Goal: Obtain resource: Obtain resource

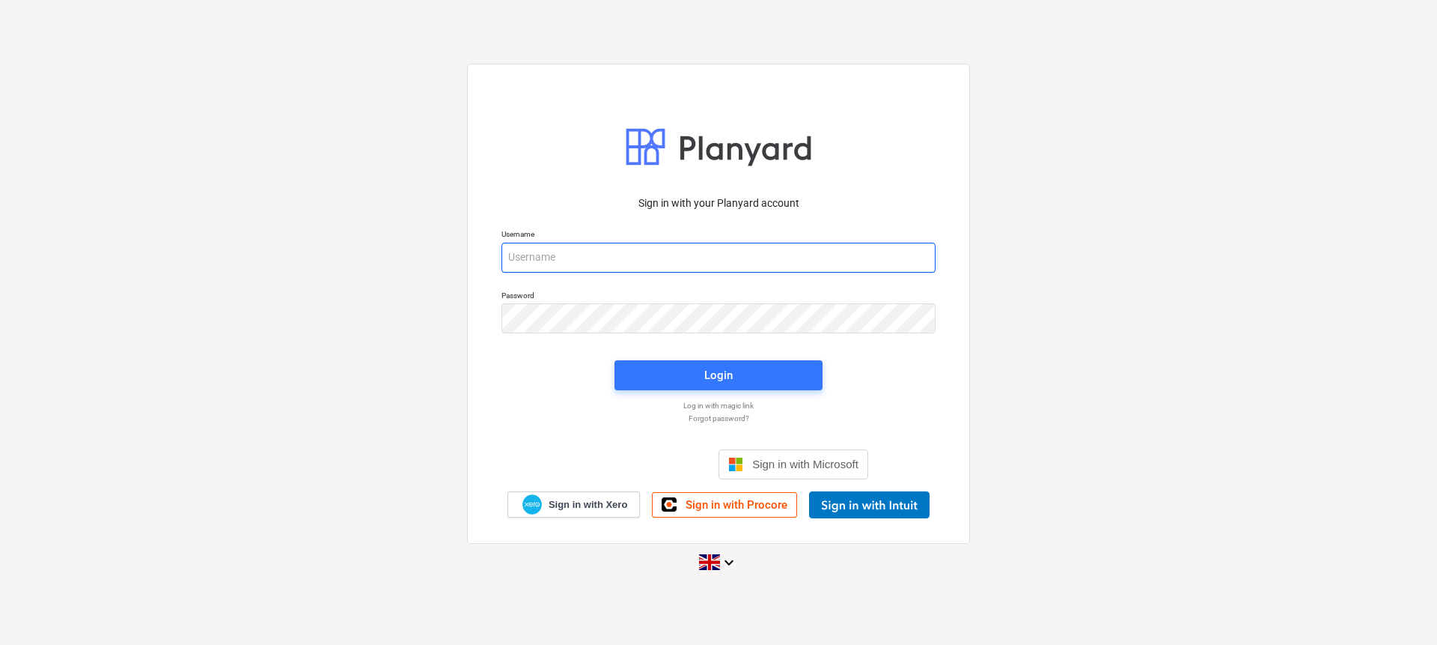
click at [722, 248] on input "email" at bounding box center [719, 258] width 434 height 30
type input "[EMAIL_ADDRESS][DOMAIN_NAME]"
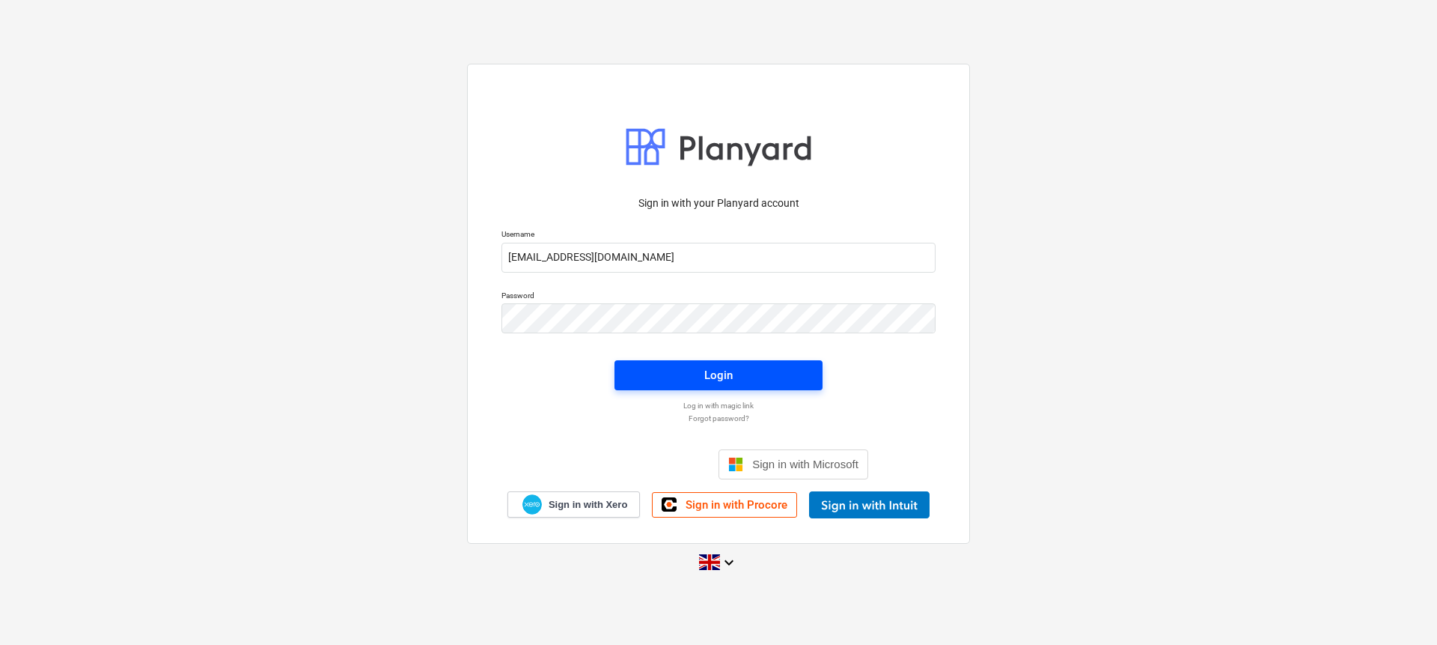
click at [759, 365] on span "Login" at bounding box center [719, 374] width 172 height 19
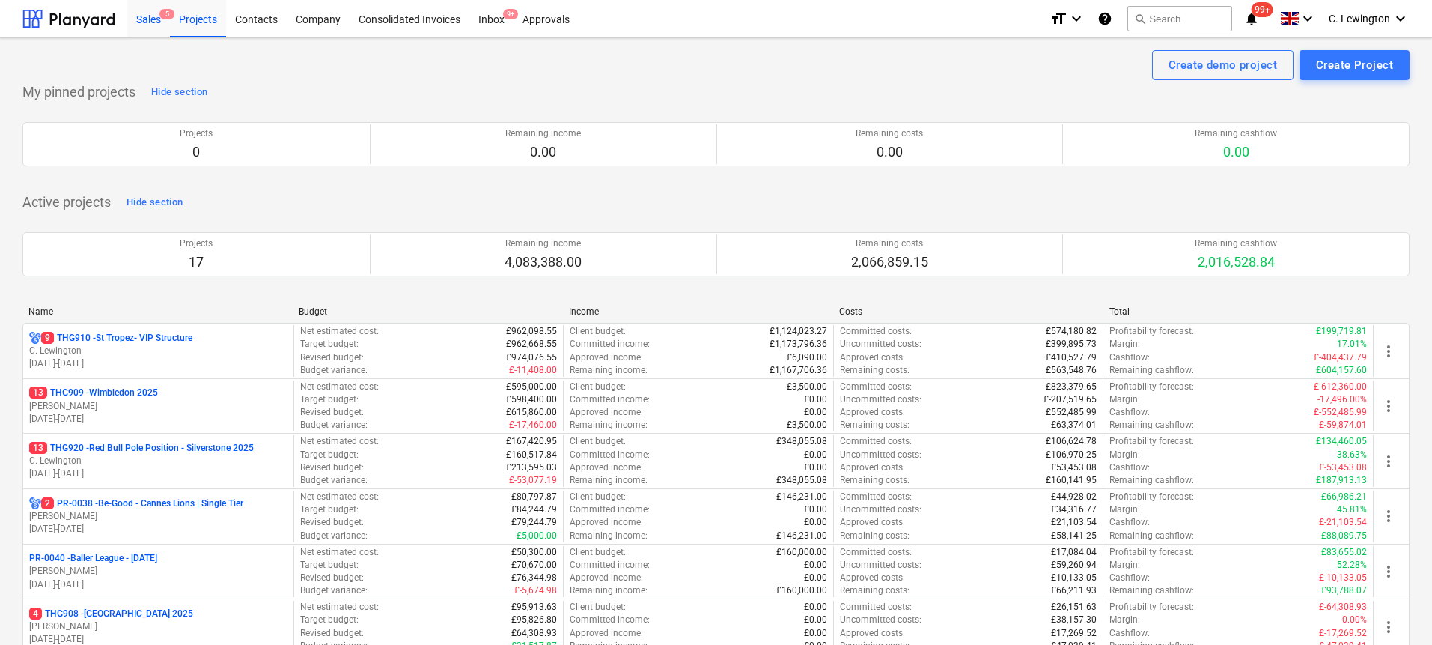
click at [140, 27] on div "Sales 5" at bounding box center [148, 18] width 43 height 38
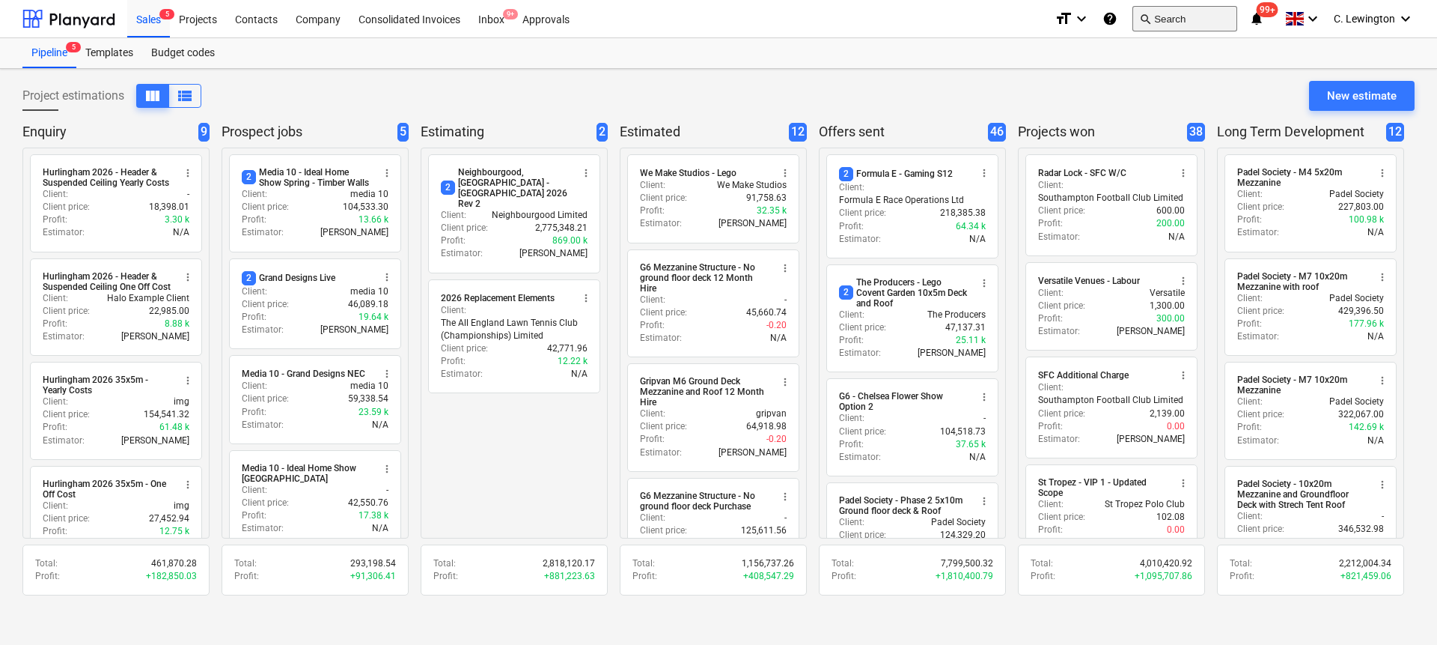
click at [1224, 15] on button "search Search" at bounding box center [1185, 18] width 105 height 25
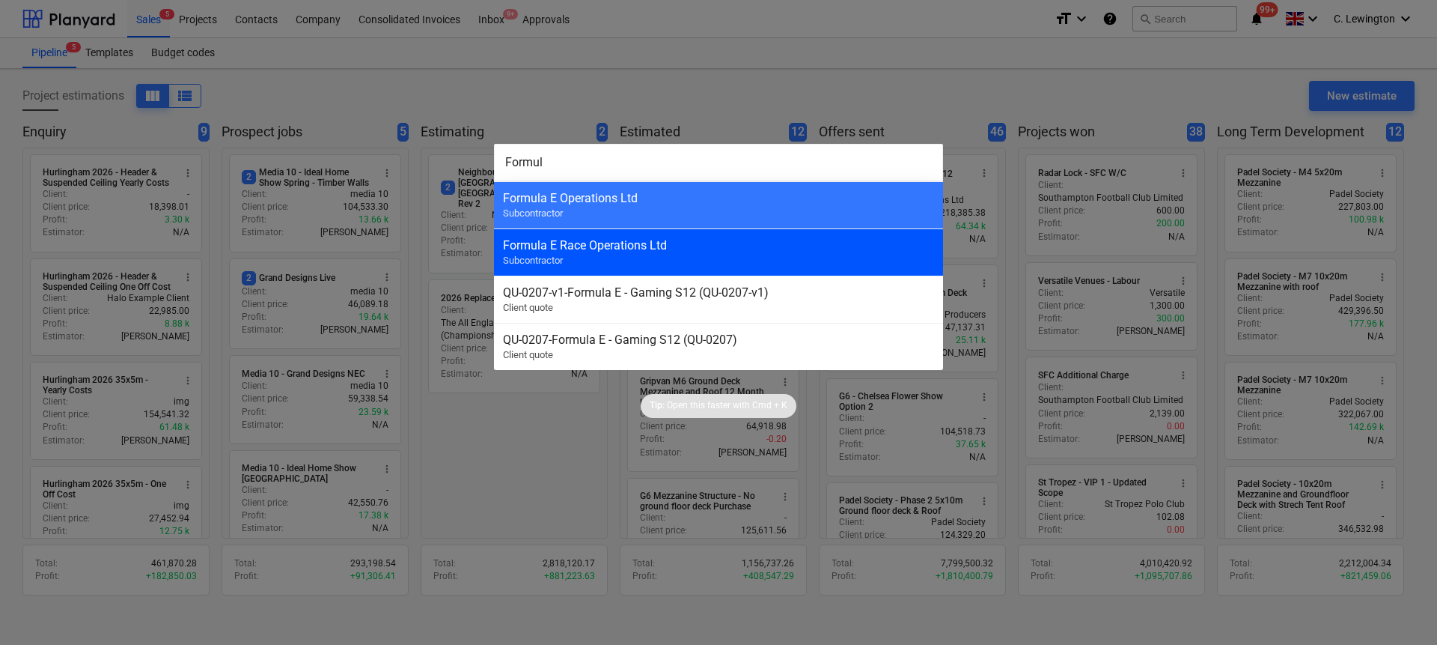
type input "Formul"
click at [817, 246] on div "Formula E Race Operations Ltd" at bounding box center [718, 245] width 431 height 14
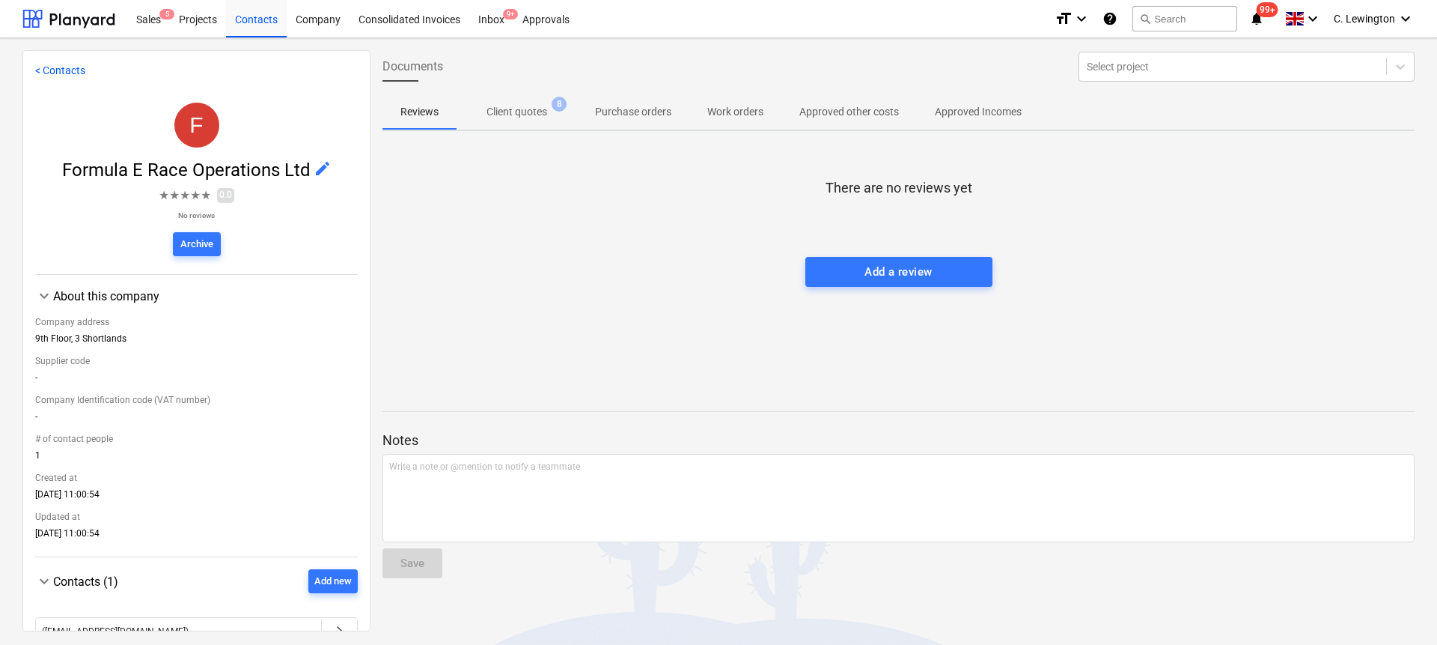
click at [539, 112] on p "Client quotes" at bounding box center [517, 112] width 61 height 16
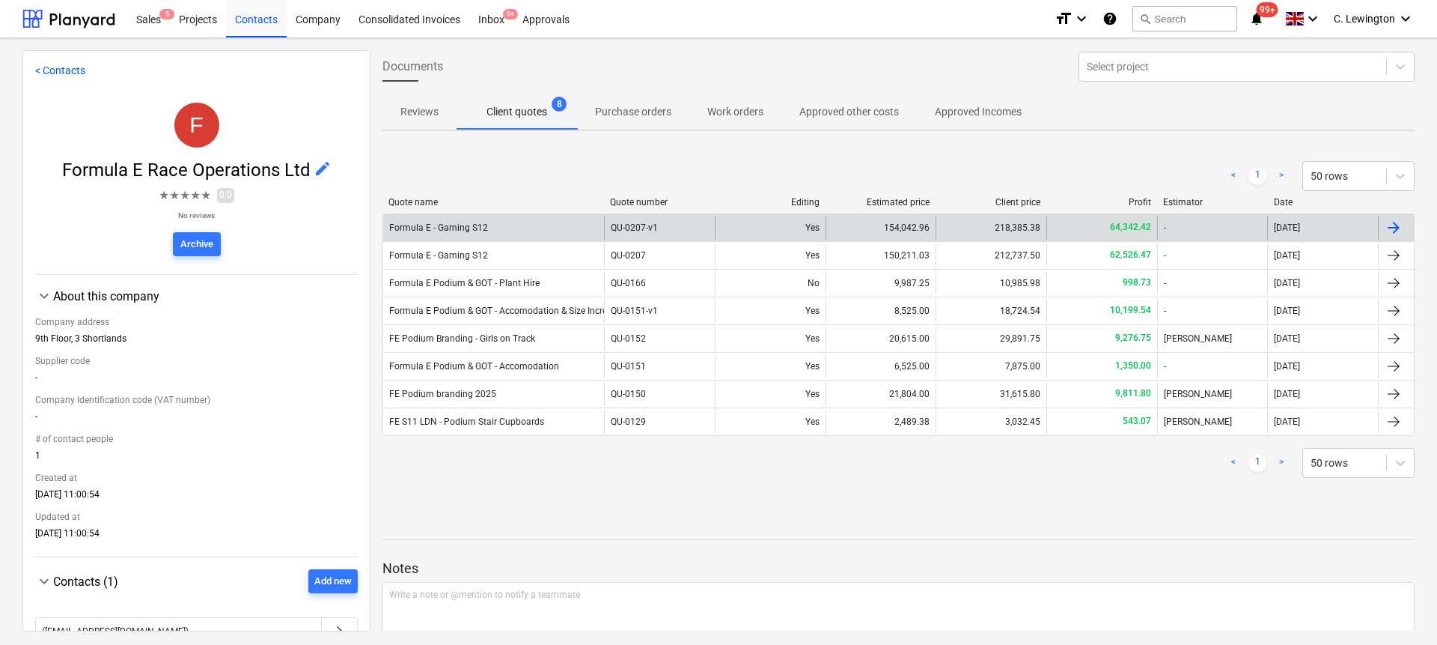
click at [548, 221] on div "Formula E - Gaming S12" at bounding box center [493, 228] width 221 height 24
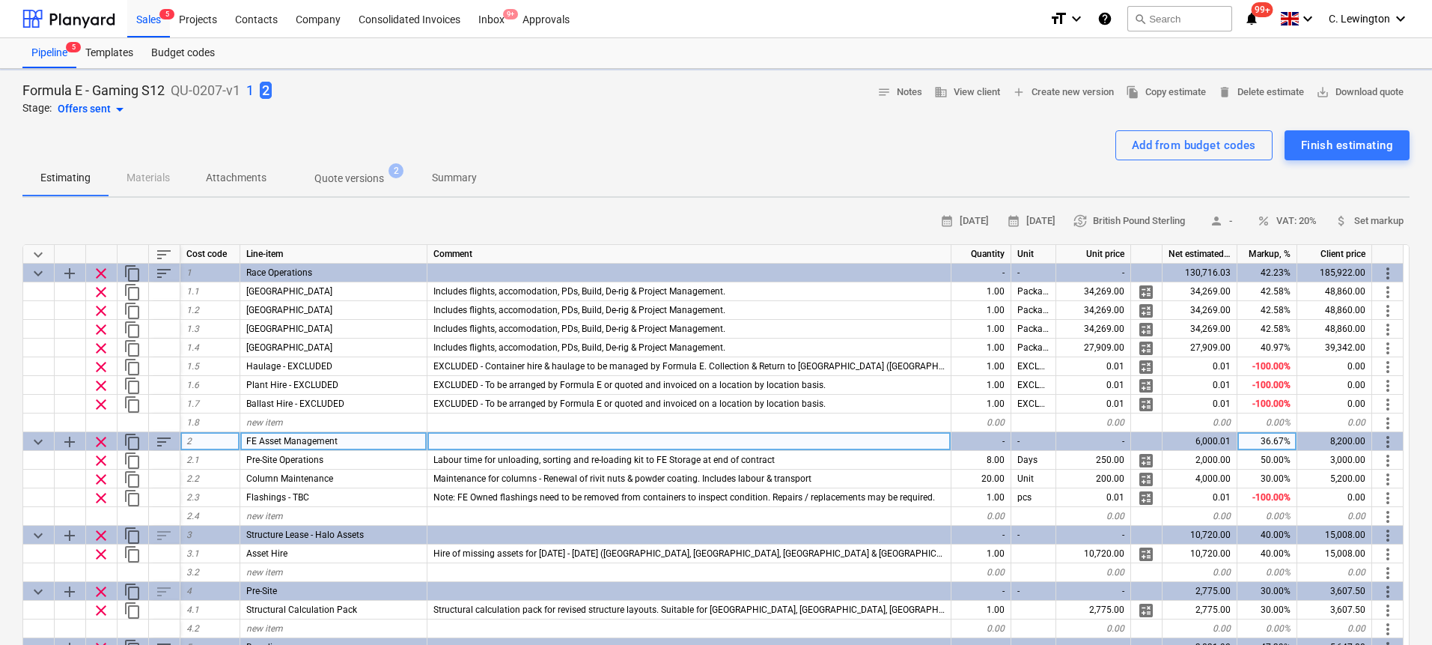
type textarea "x"
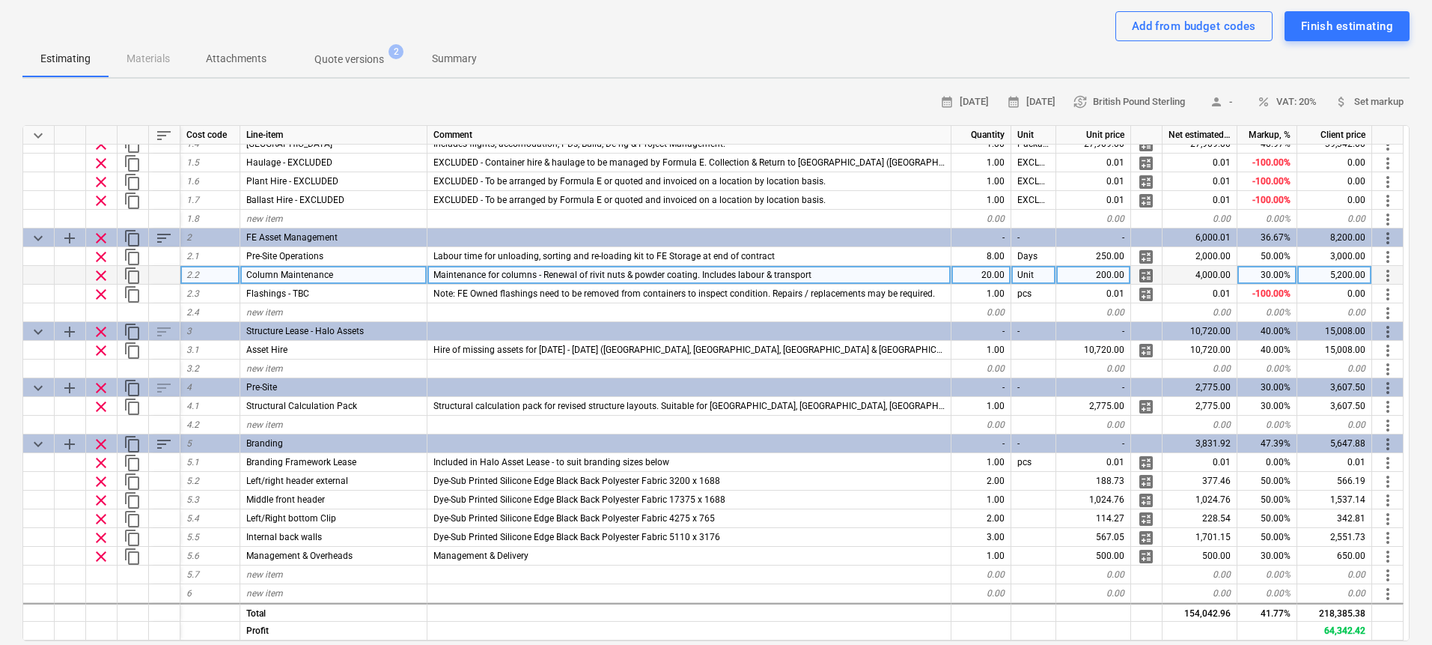
scroll to position [129, 0]
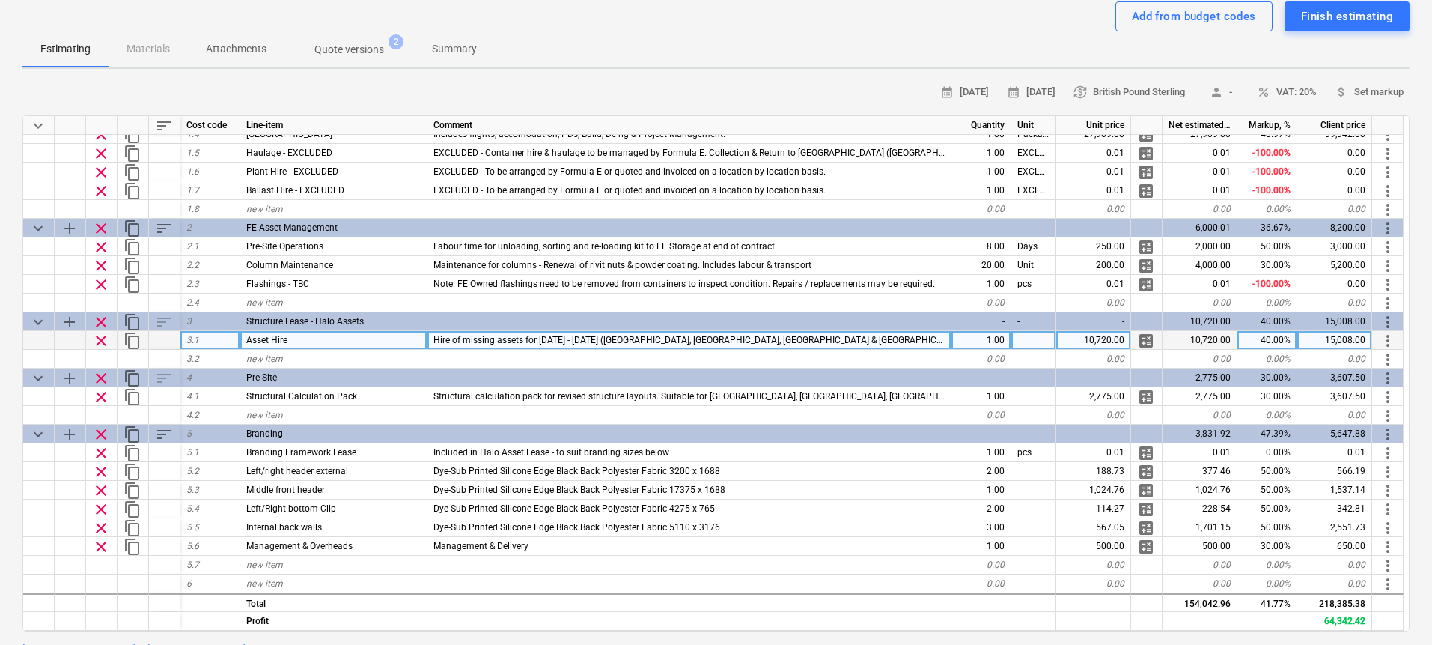
click at [779, 341] on span "Hire of missing assets for [DATE] - [DATE] ([GEOGRAPHIC_DATA], [GEOGRAPHIC_DATA…" at bounding box center [818, 340] width 770 height 10
drag, startPoint x: 786, startPoint y: 339, endPoint x: 953, endPoint y: 332, distance: 167.1
click at [0, 0] on div "clear content_copy 3.1 Asset Hire Hire of missing assets for [DATE] - [DATE] ([…" at bounding box center [0, 0] width 0 height 0
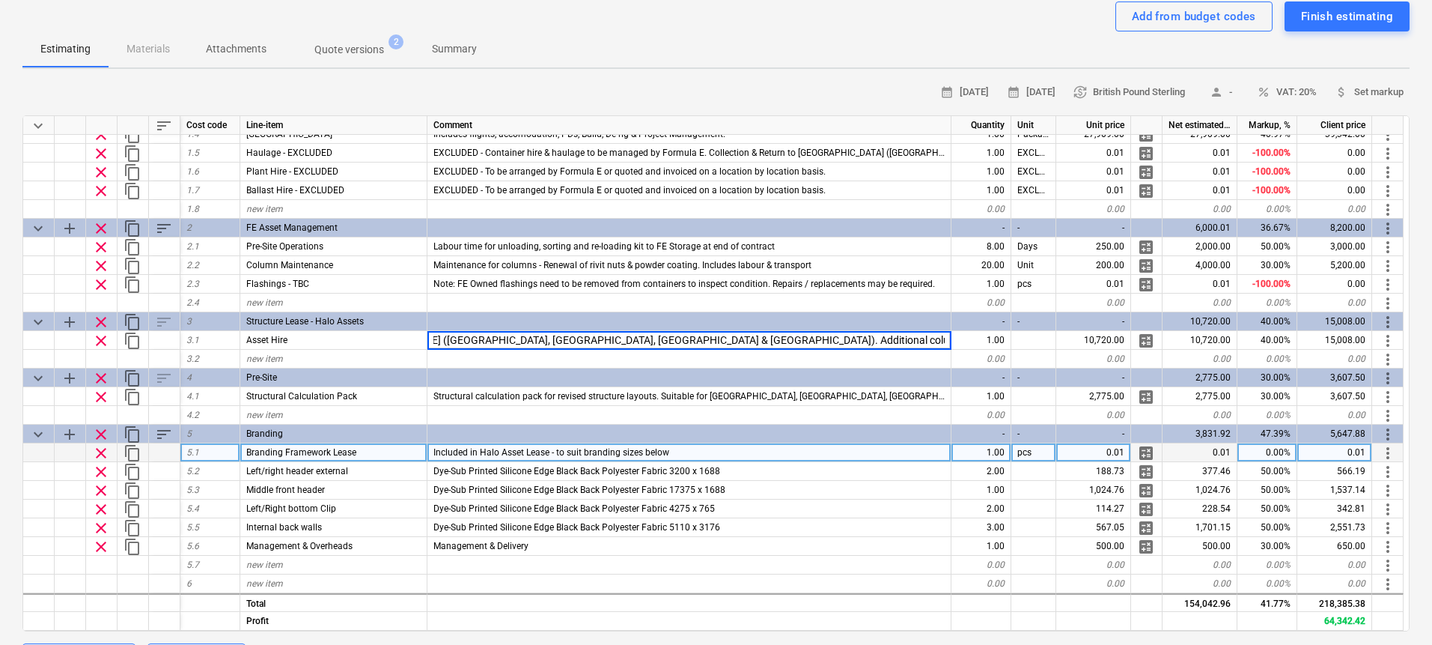
click at [585, 444] on div "Included in Halo Asset Lease - to suit branding sizes below" at bounding box center [689, 452] width 524 height 19
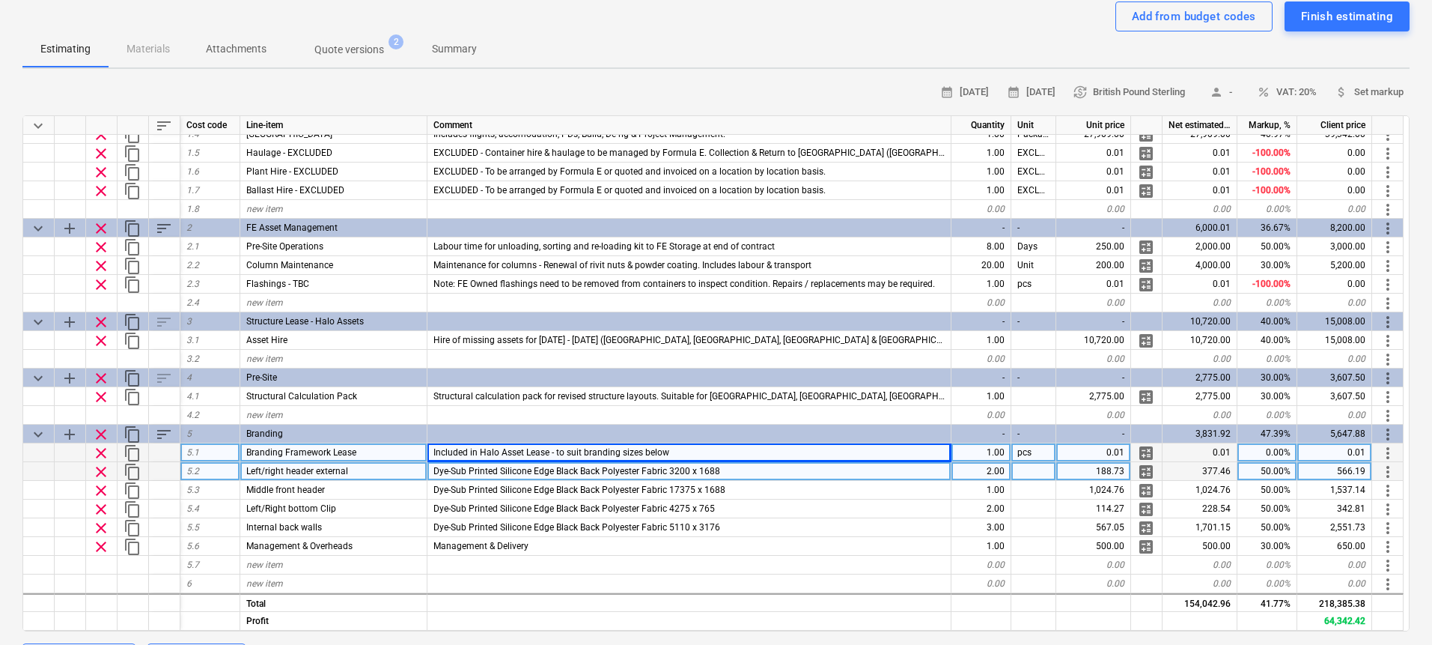
click at [750, 466] on div "Dye-Sub Printed Silicone Edge Black Back Polyester Fabric 3200 x 1688" at bounding box center [689, 471] width 524 height 19
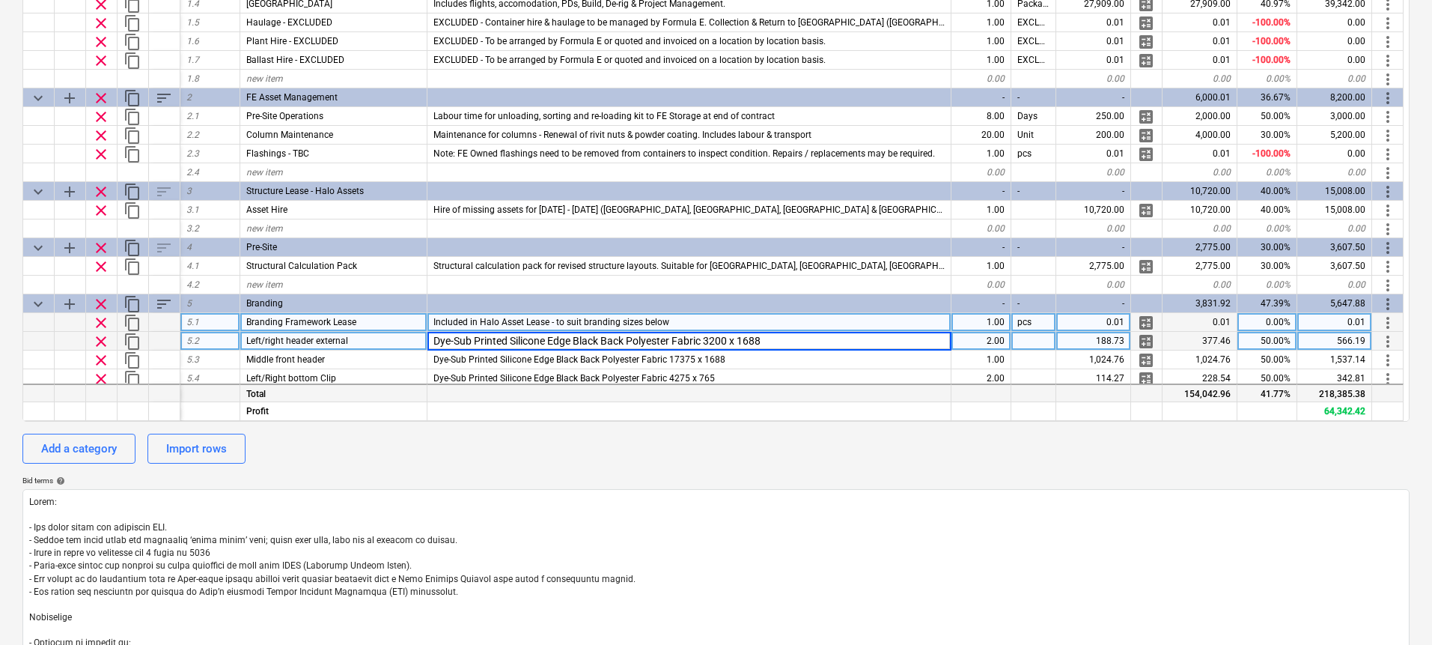
scroll to position [0, 0]
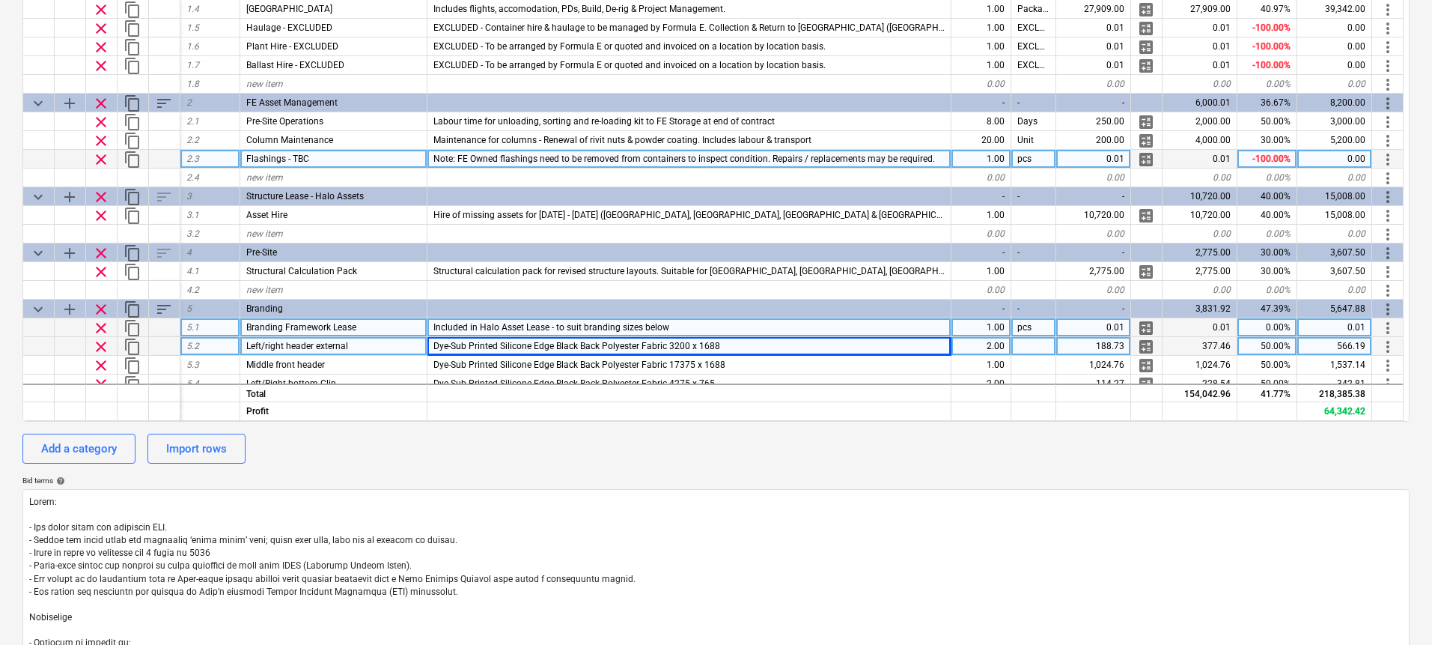
click at [648, 160] on span "Note: FE Owned flashings need to be removed from containers to inspect conditio…" at bounding box center [684, 158] width 502 height 10
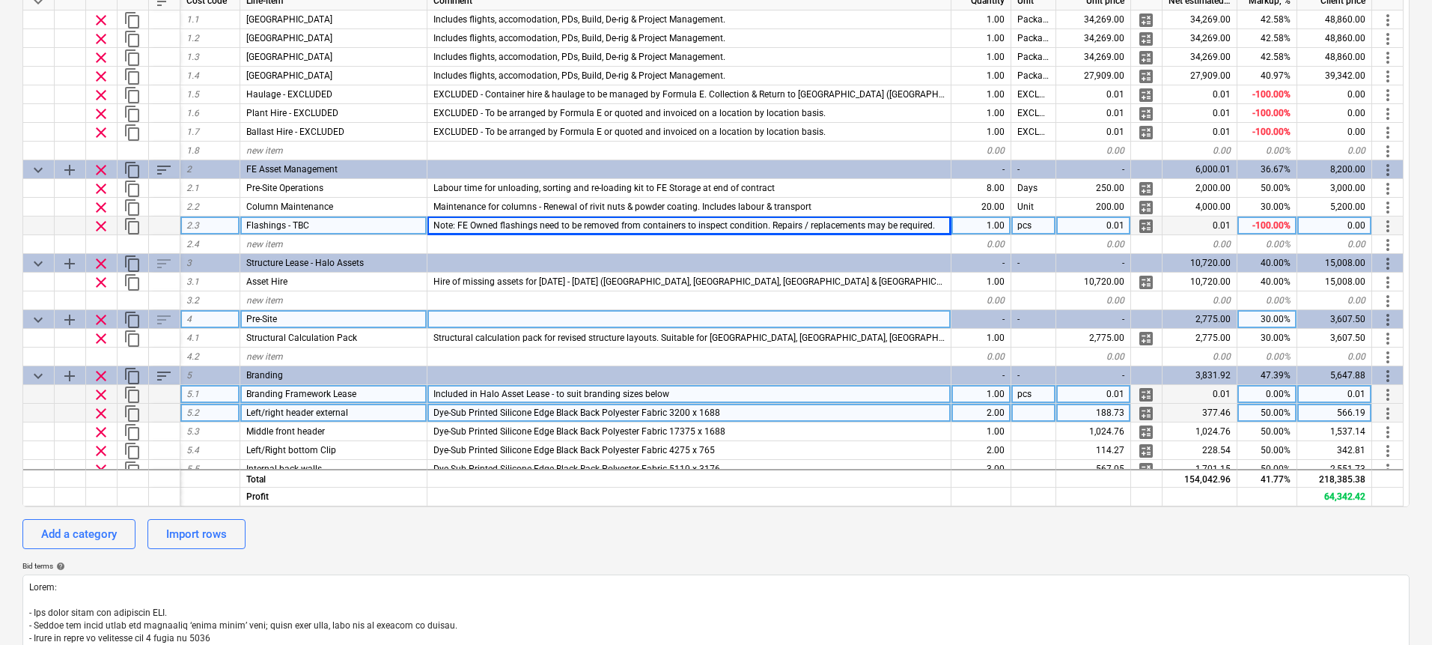
scroll to position [28, 0]
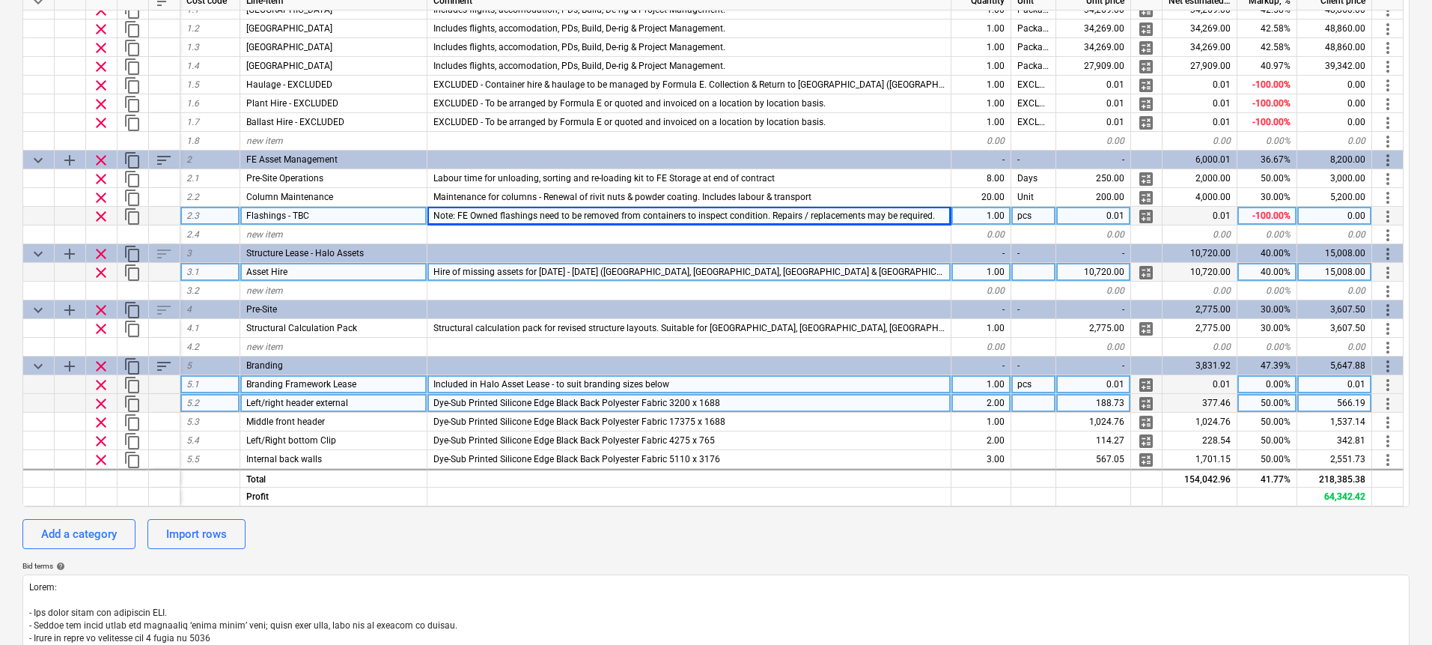
click at [897, 272] on span "Hire of missing assets for [DATE] - [DATE] ([GEOGRAPHIC_DATA], [GEOGRAPHIC_DATA…" at bounding box center [818, 272] width 770 height 10
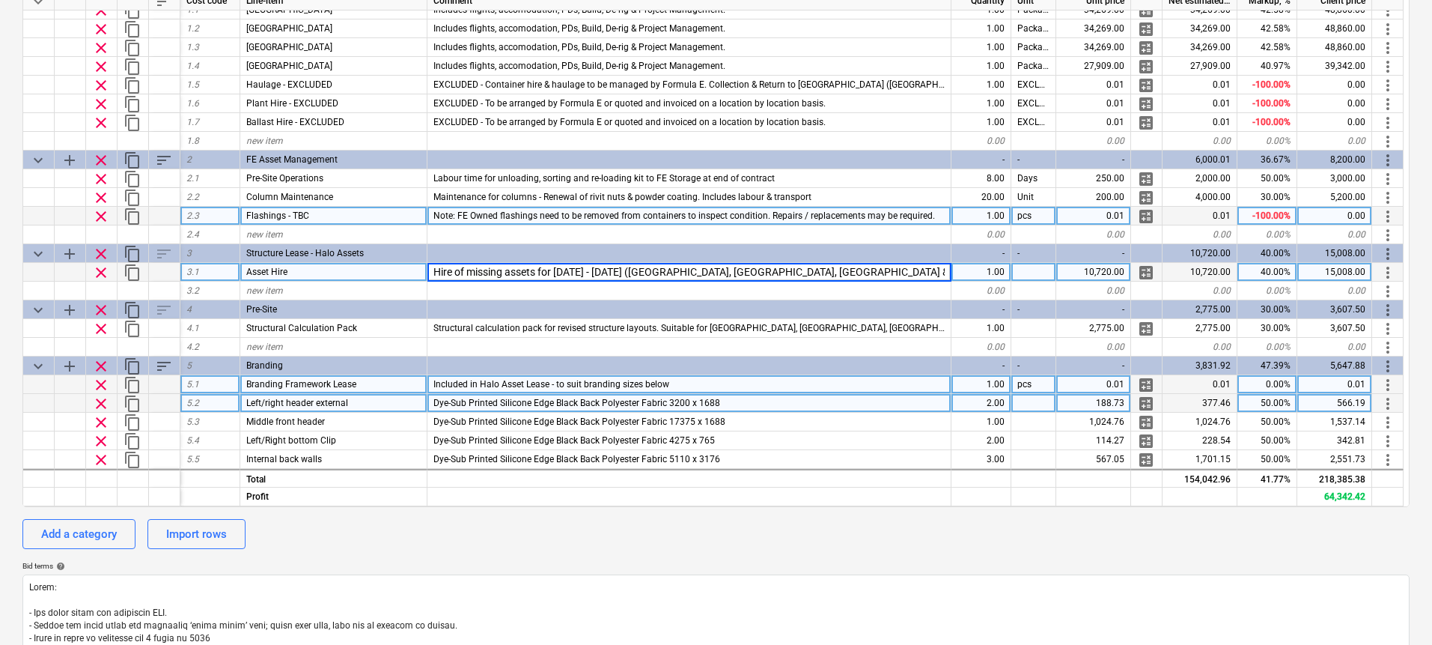
scroll to position [0, 181]
click at [901, 274] on input "Hire of missing assets for [DATE] - [DATE] ([GEOGRAPHIC_DATA], [GEOGRAPHIC_DATA…" at bounding box center [688, 272] width 523 height 18
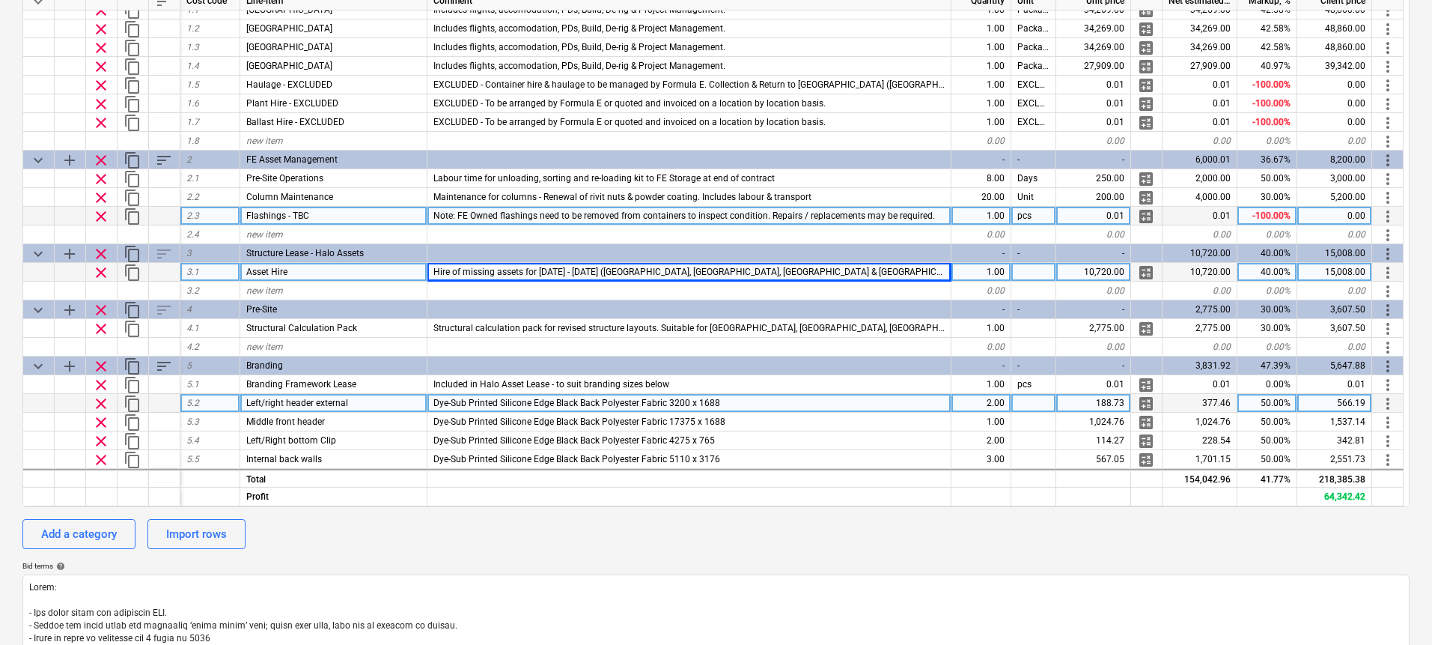
click at [1311, 269] on div "15,008.00" at bounding box center [1334, 272] width 75 height 19
type input "17396"
type textarea "x"
click at [729, 276] on span "Hire of missing assets for [DATE] - [DATE] ([GEOGRAPHIC_DATA], [GEOGRAPHIC_DATA…" at bounding box center [818, 272] width 770 height 10
click at [770, 277] on input "Hire of missing assets for [DATE] - [DATE] ([GEOGRAPHIC_DATA], [GEOGRAPHIC_DATA…" at bounding box center [688, 272] width 523 height 18
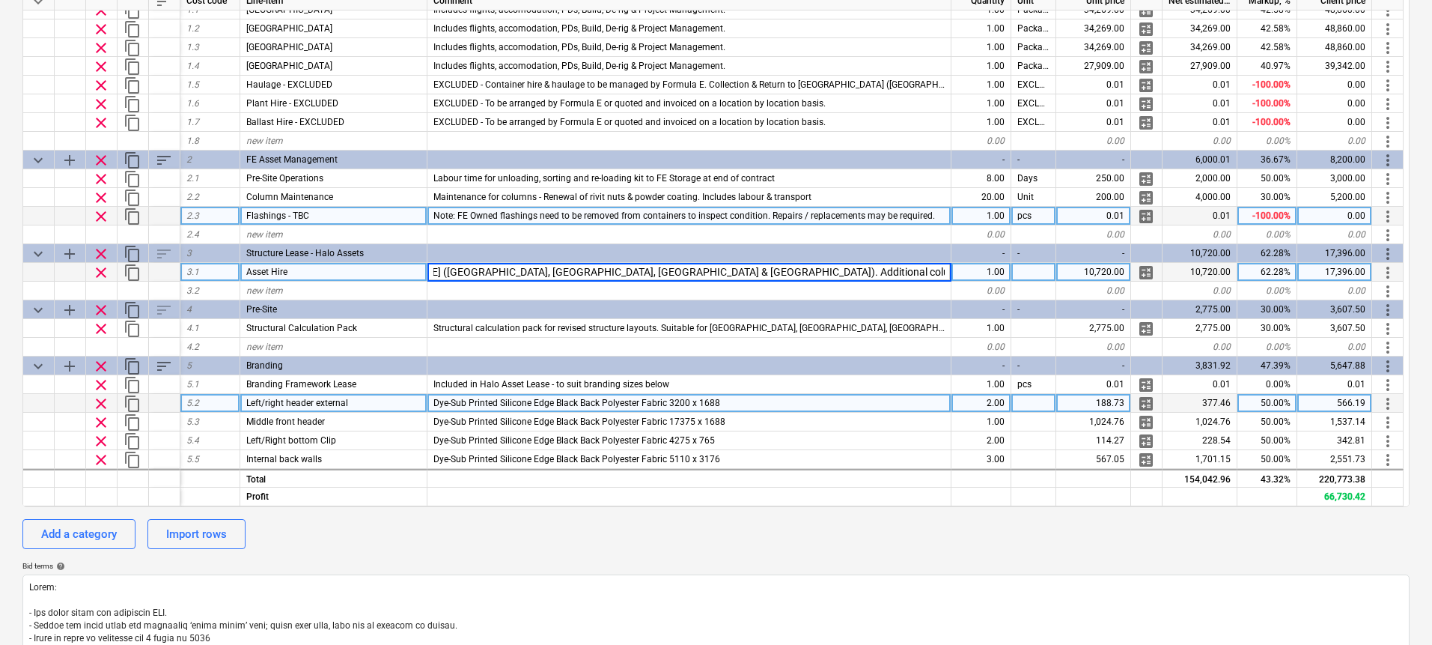
click at [849, 272] on input "Hire of missing assets for [DATE] - [DATE] ([GEOGRAPHIC_DATA], [GEOGRAPHIC_DATA…" at bounding box center [688, 272] width 523 height 18
drag, startPoint x: 885, startPoint y: 274, endPoint x: 937, endPoint y: 272, distance: 51.7
click at [937, 272] on input "Hire of missing assets for [DATE] - [DATE] ([GEOGRAPHIC_DATA], [GEOGRAPHIC_DATA…" at bounding box center [688, 272] width 523 height 18
type input "Hire of missing assets for [DATE] - [DATE] ([GEOGRAPHIC_DATA], [GEOGRAPHIC_DATA…"
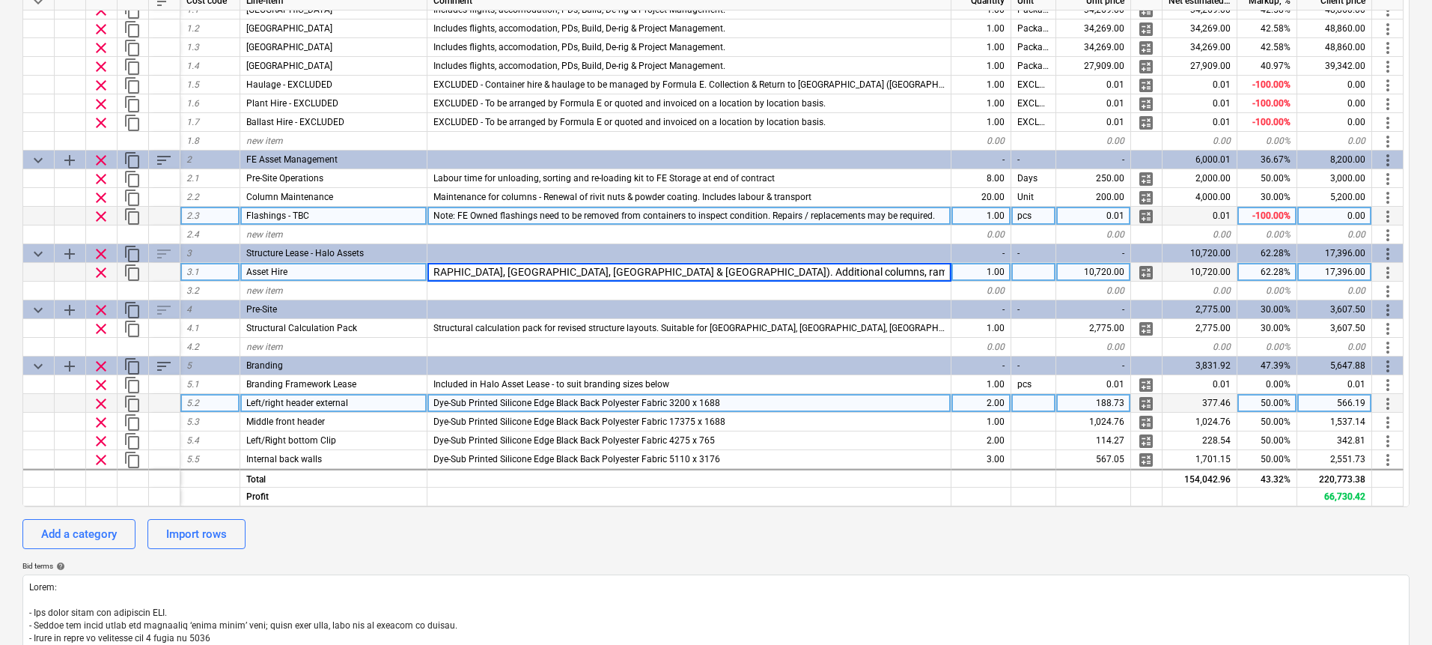
scroll to position [0, 229]
type textarea "x"
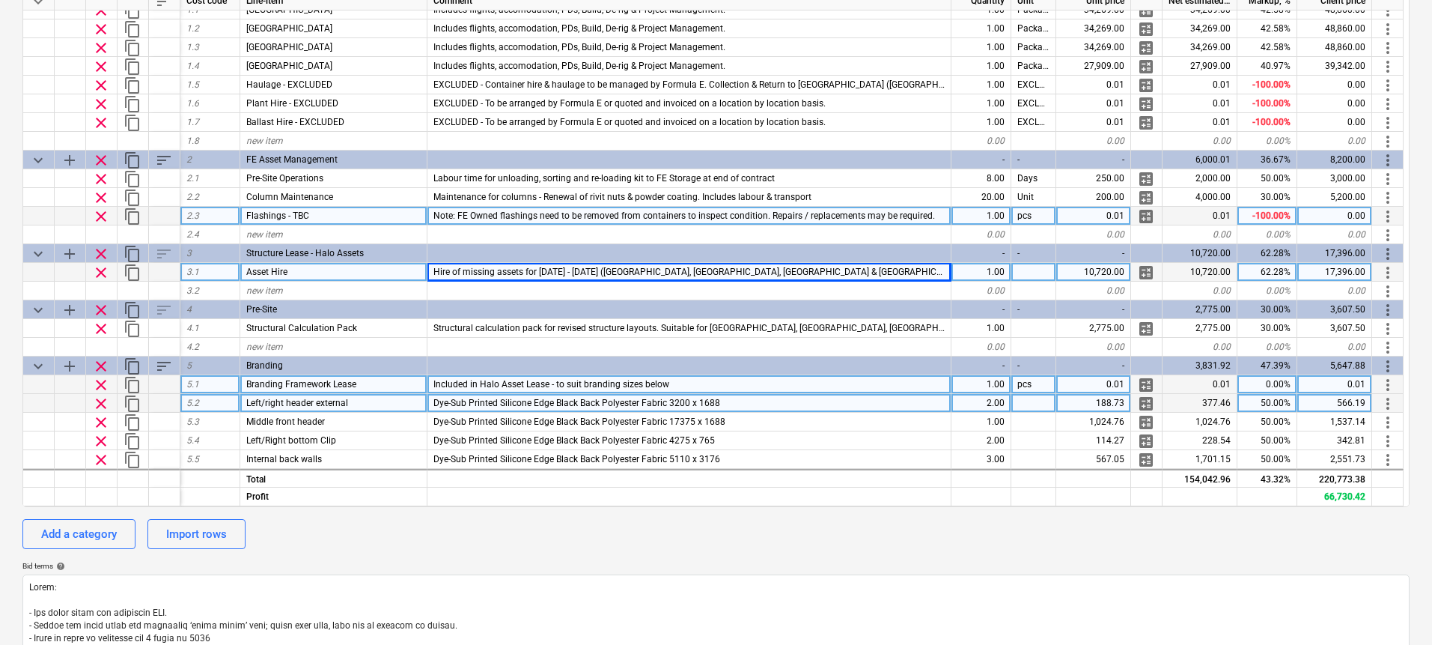
click at [620, 380] on span "Included in Halo Asset Lease - to suit branding sizes below" at bounding box center [551, 384] width 236 height 10
click at [656, 383] on input "Included in Halo Asset Lease - to suit branding sizes below" at bounding box center [688, 384] width 523 height 18
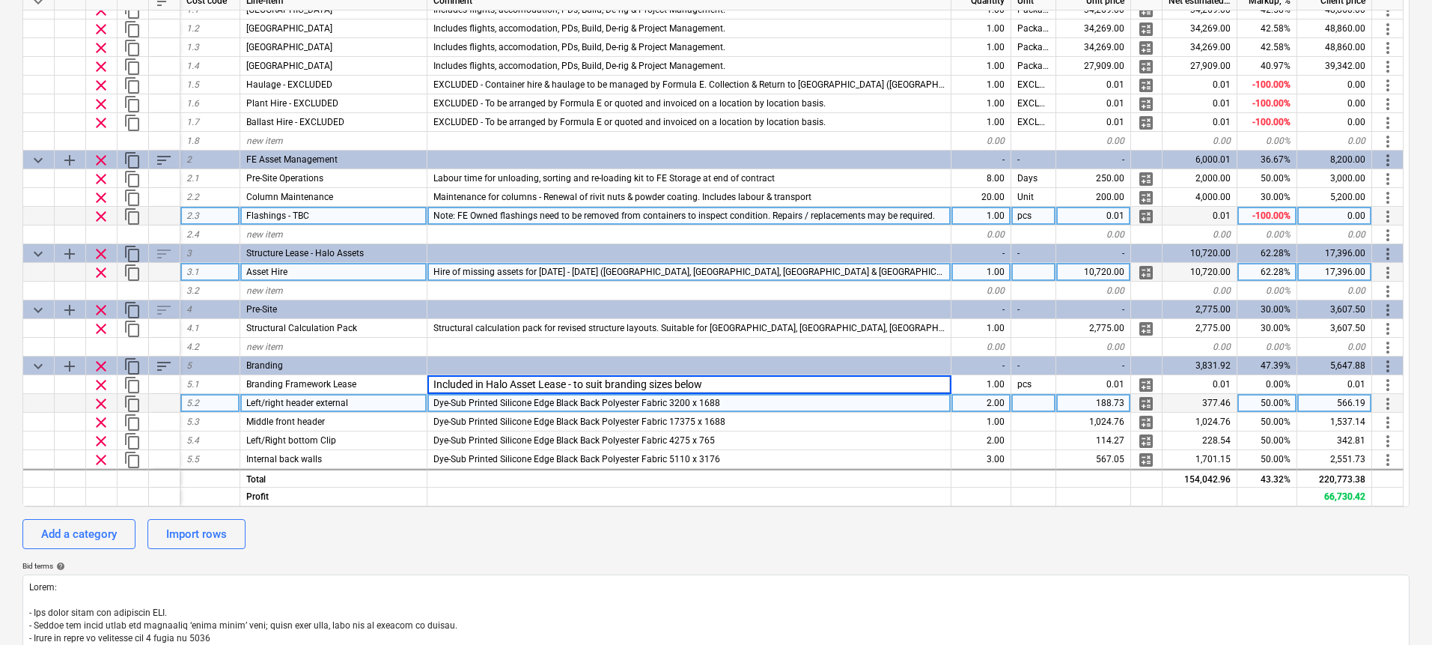
click at [896, 264] on div "Hire of missing assets for [DATE] - [DATE] ([GEOGRAPHIC_DATA], [GEOGRAPHIC_DATA…" at bounding box center [689, 272] width 524 height 19
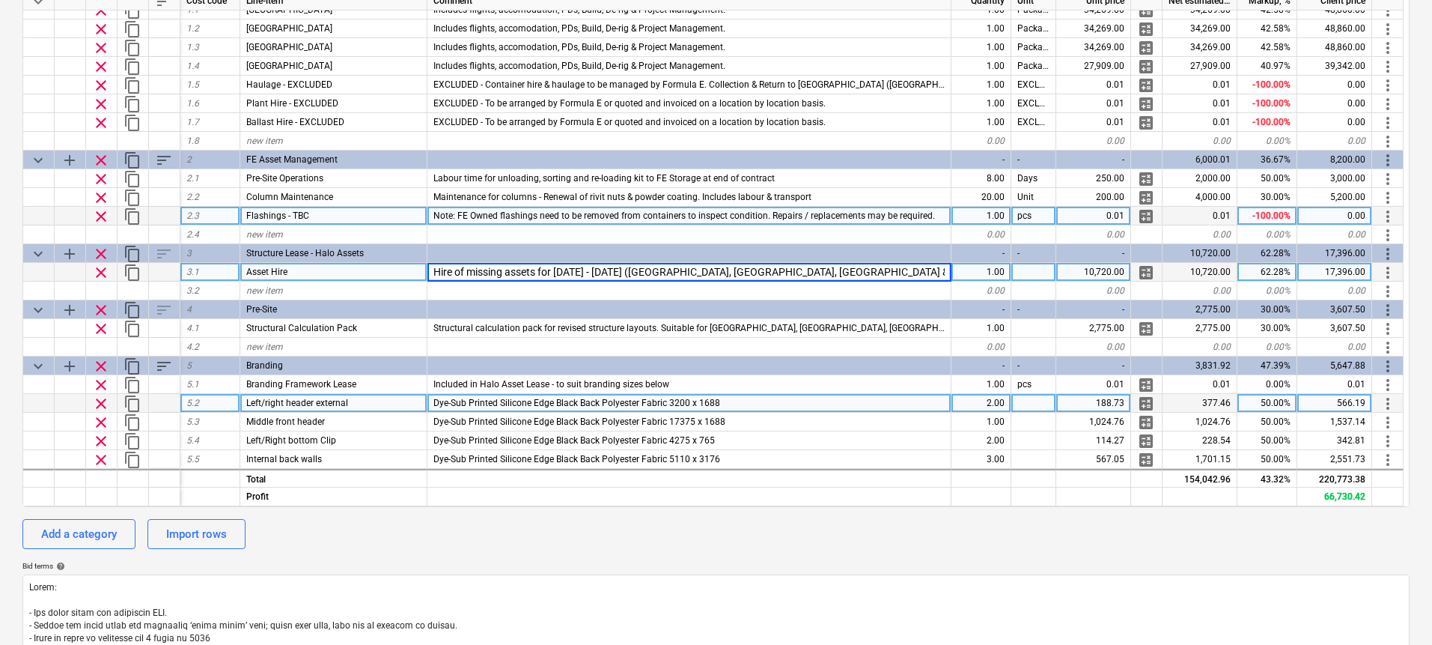
scroll to position [0, 231]
click at [821, 278] on input "Hire of missing assets for [DATE] - [DATE] ([GEOGRAPHIC_DATA], [GEOGRAPHIC_DATA…" at bounding box center [688, 272] width 523 height 18
click at [725, 275] on input "Hire of missing assets for [DATE] - [DATE] ([GEOGRAPHIC_DATA], [GEOGRAPHIC_DATA…" at bounding box center [688, 272] width 523 height 18
type input "Hire of missing assets for [DATE] - [DATE] ([GEOGRAPHIC_DATA], [GEOGRAPHIC_DATA…"
type textarea "x"
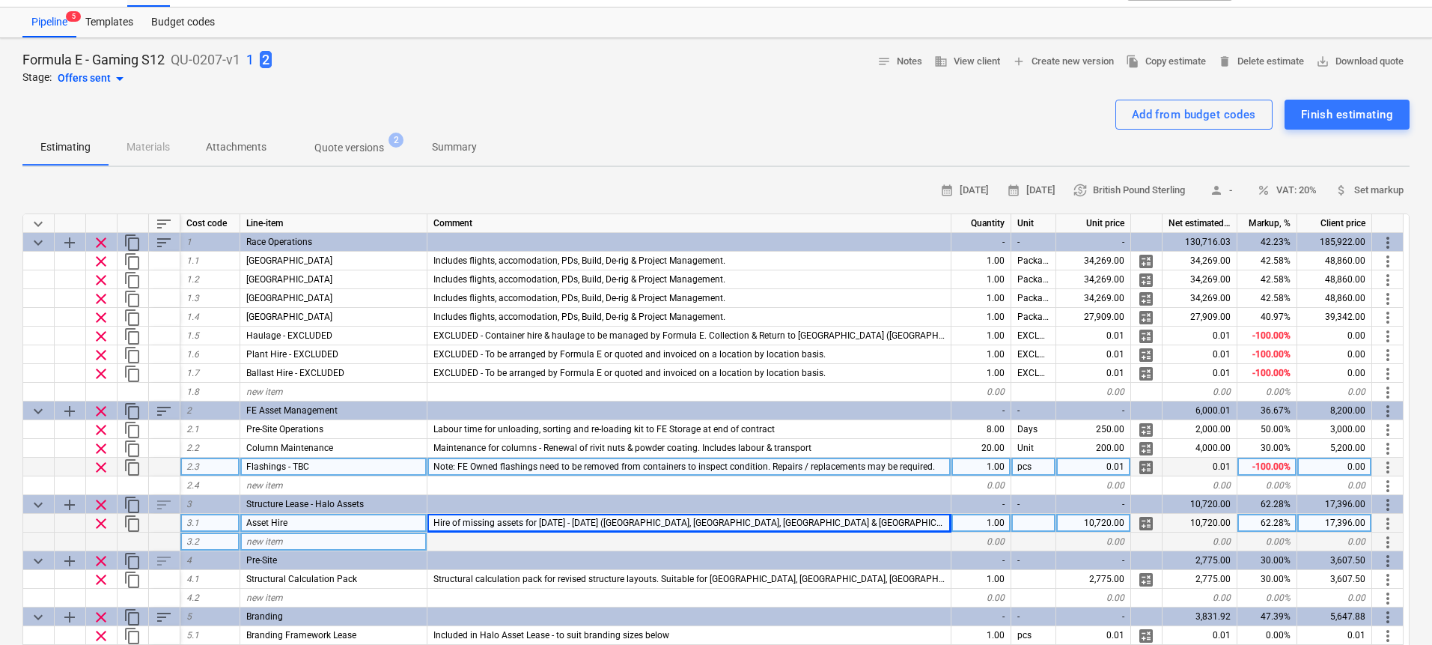
scroll to position [0, 0]
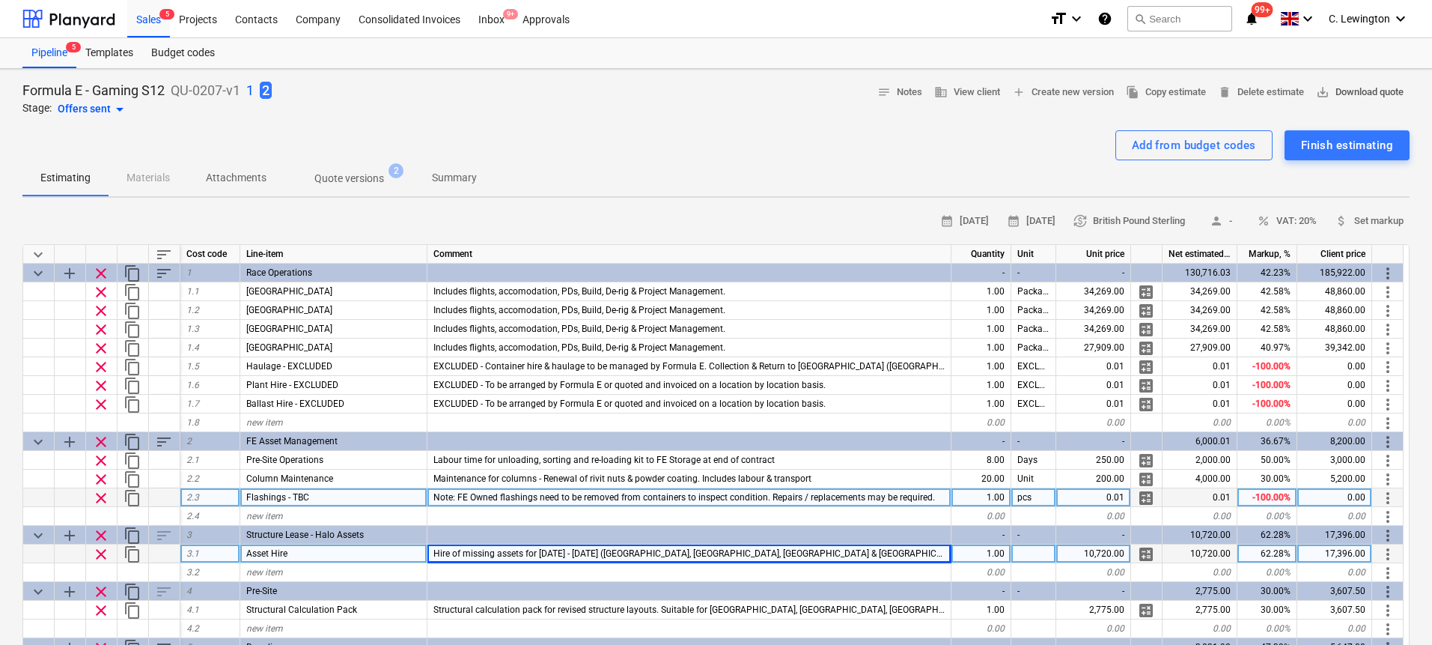
click at [1364, 96] on span "save_alt Download quote" at bounding box center [1360, 92] width 88 height 17
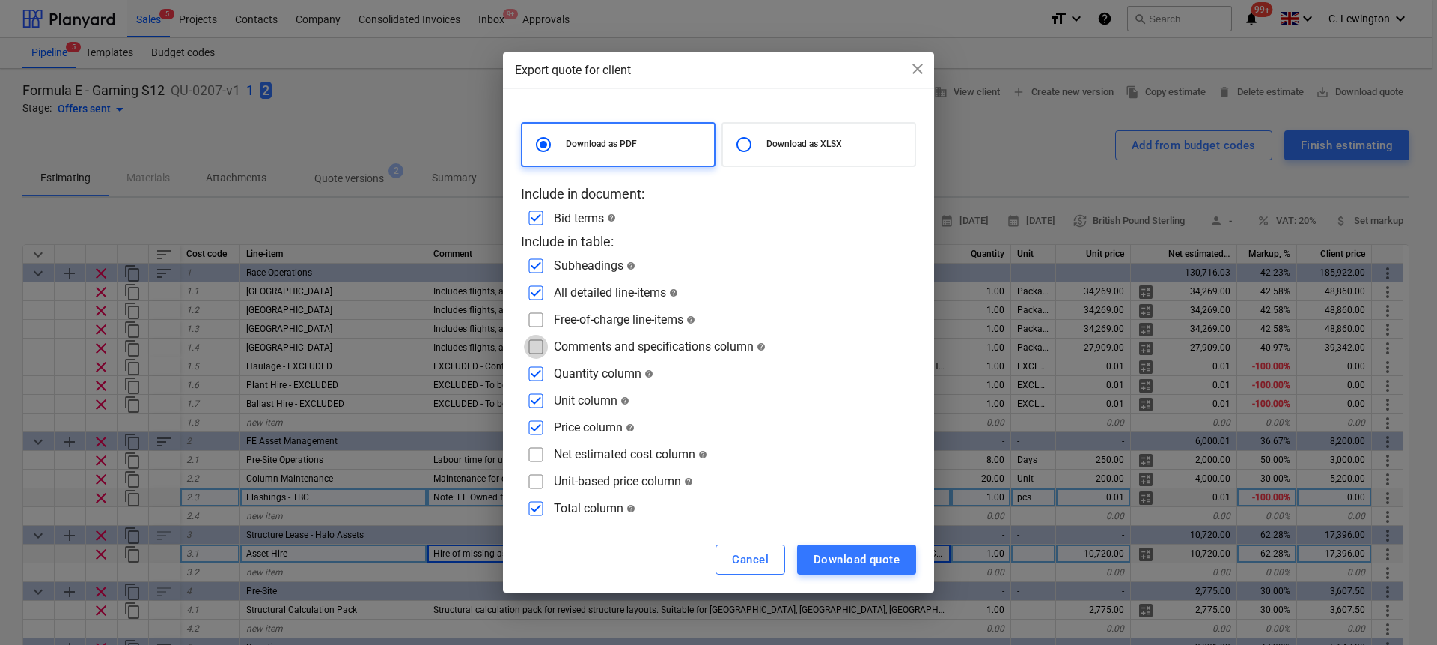
click at [537, 344] on input "checkbox" at bounding box center [536, 347] width 24 height 24
checkbox input "true"
click at [534, 317] on input "checkbox" at bounding box center [536, 320] width 24 height 24
checkbox input "true"
click at [889, 564] on div "Download quote" at bounding box center [857, 558] width 86 height 19
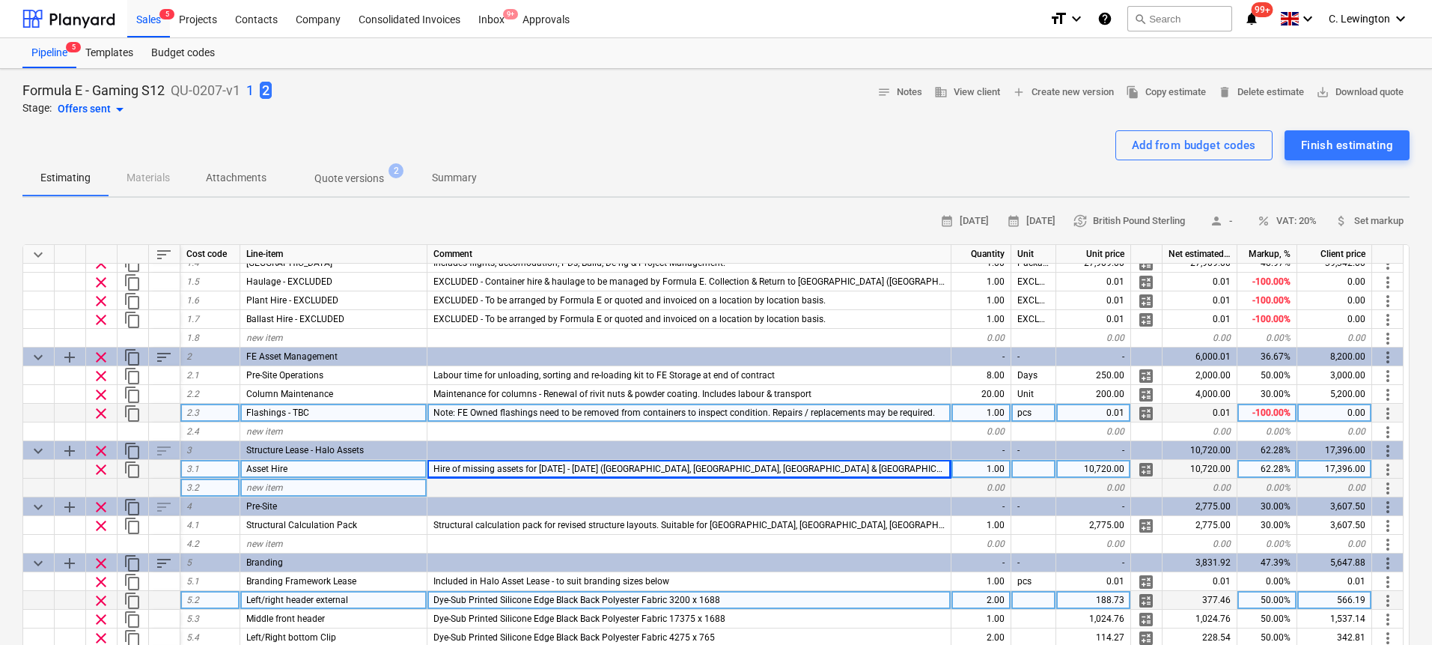
scroll to position [173, 0]
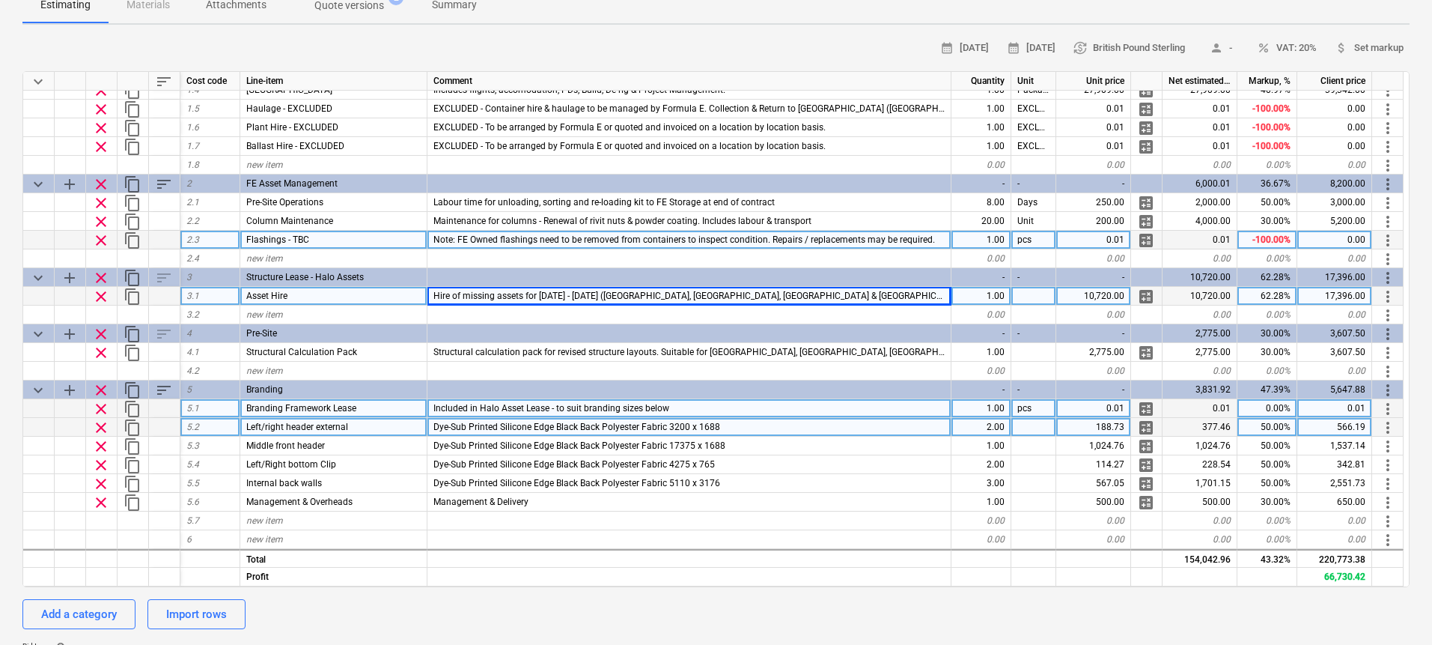
click at [1035, 407] on div "pcs" at bounding box center [1033, 408] width 45 height 19
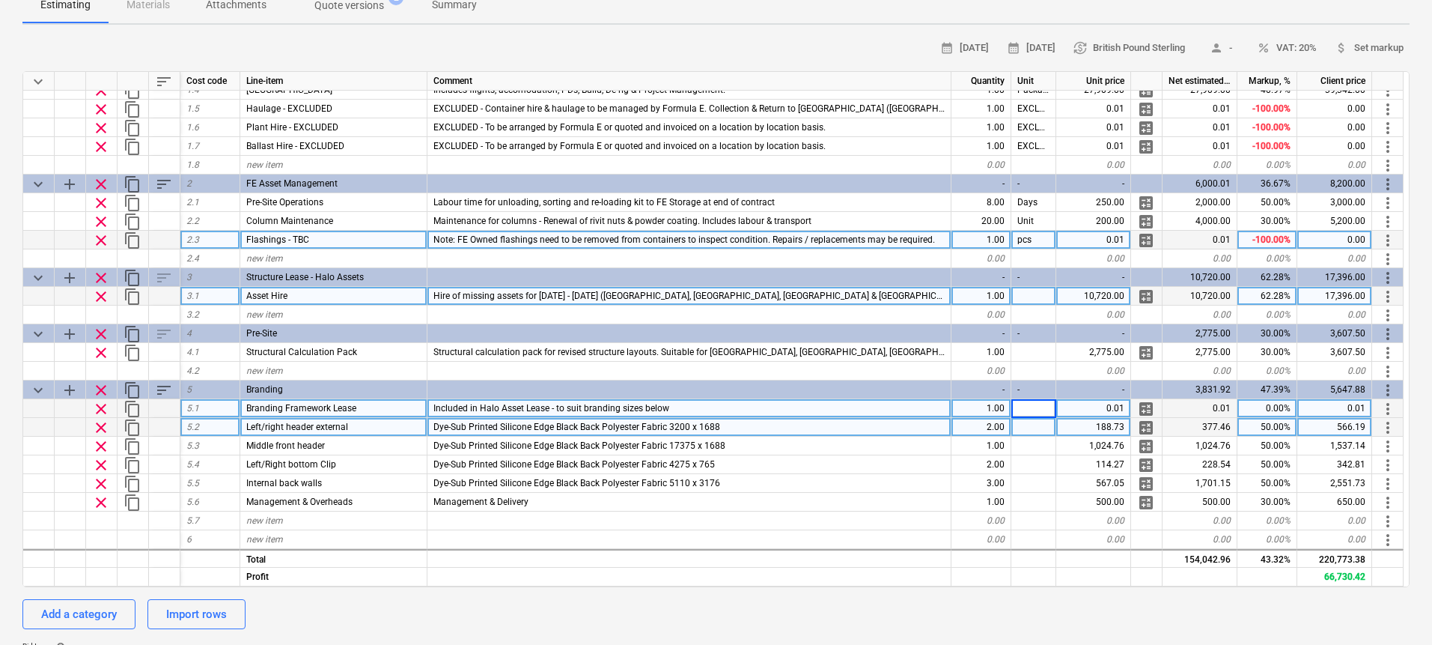
type textarea "x"
click at [1035, 425] on div at bounding box center [1033, 427] width 45 height 19
type input "Pcs"
click at [1035, 425] on input "Pcs" at bounding box center [1033, 427] width 44 height 18
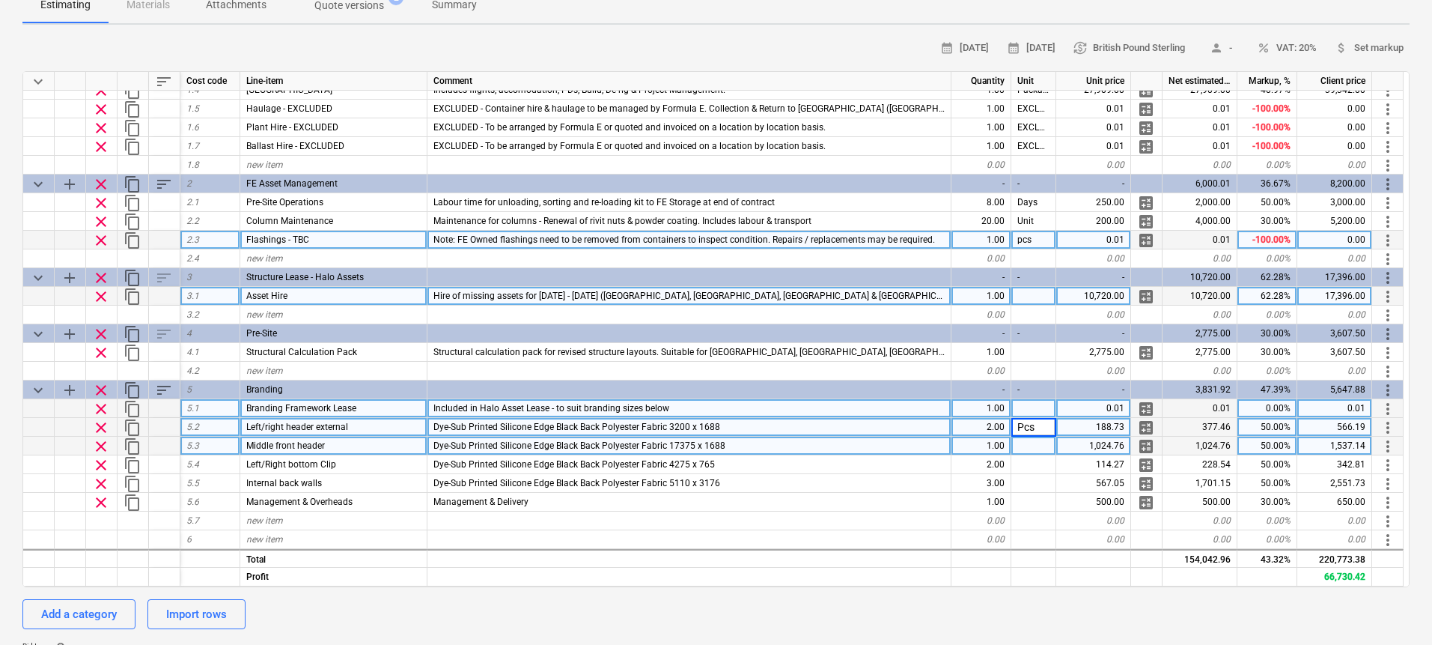
type textarea "x"
click at [1035, 444] on div at bounding box center [1033, 445] width 45 height 19
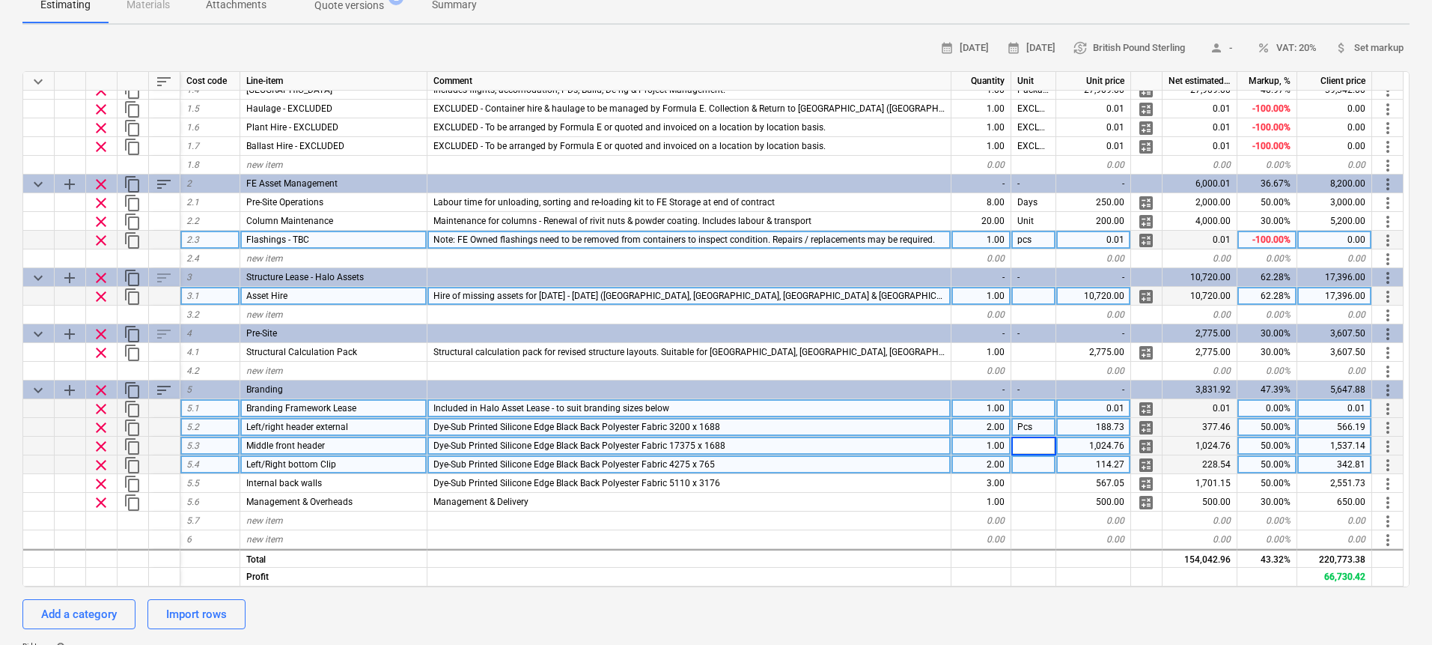
type input "Pcs"
type textarea "x"
click at [1034, 460] on div at bounding box center [1033, 464] width 45 height 19
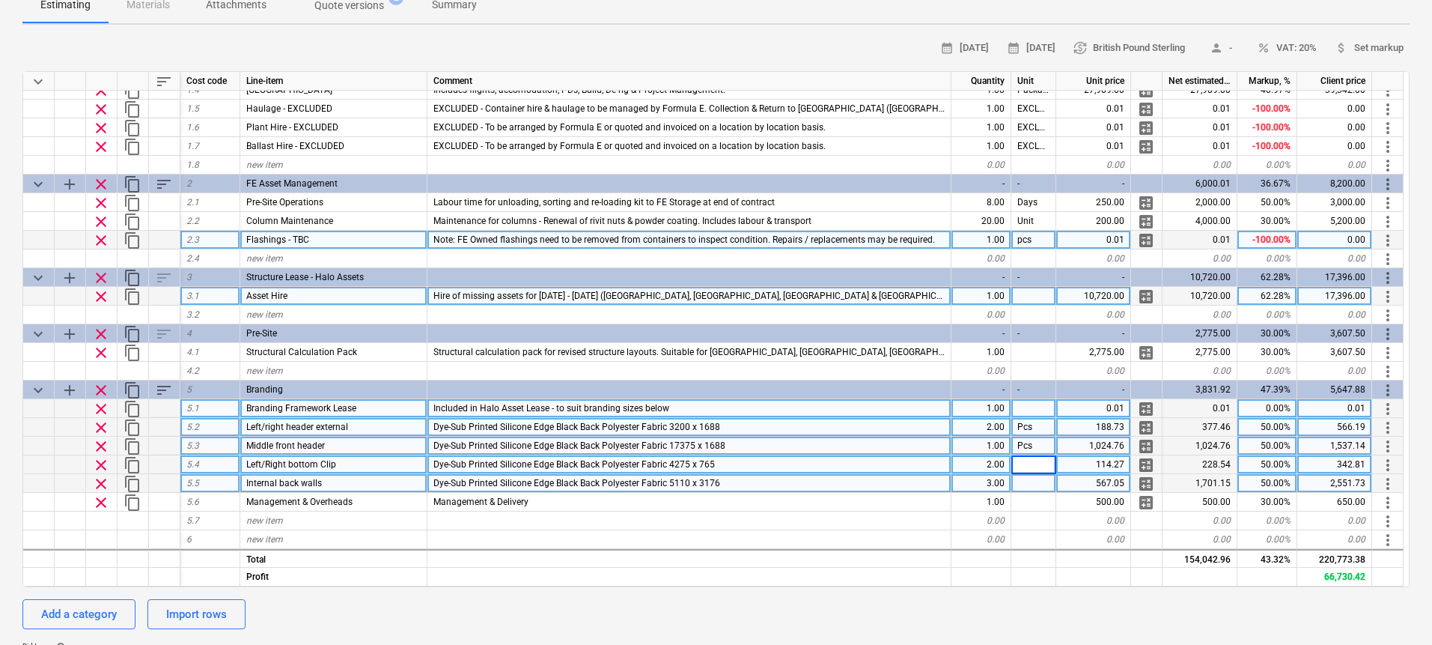
type input "Pcs"
click at [1033, 479] on div at bounding box center [1033, 483] width 45 height 19
type textarea "x"
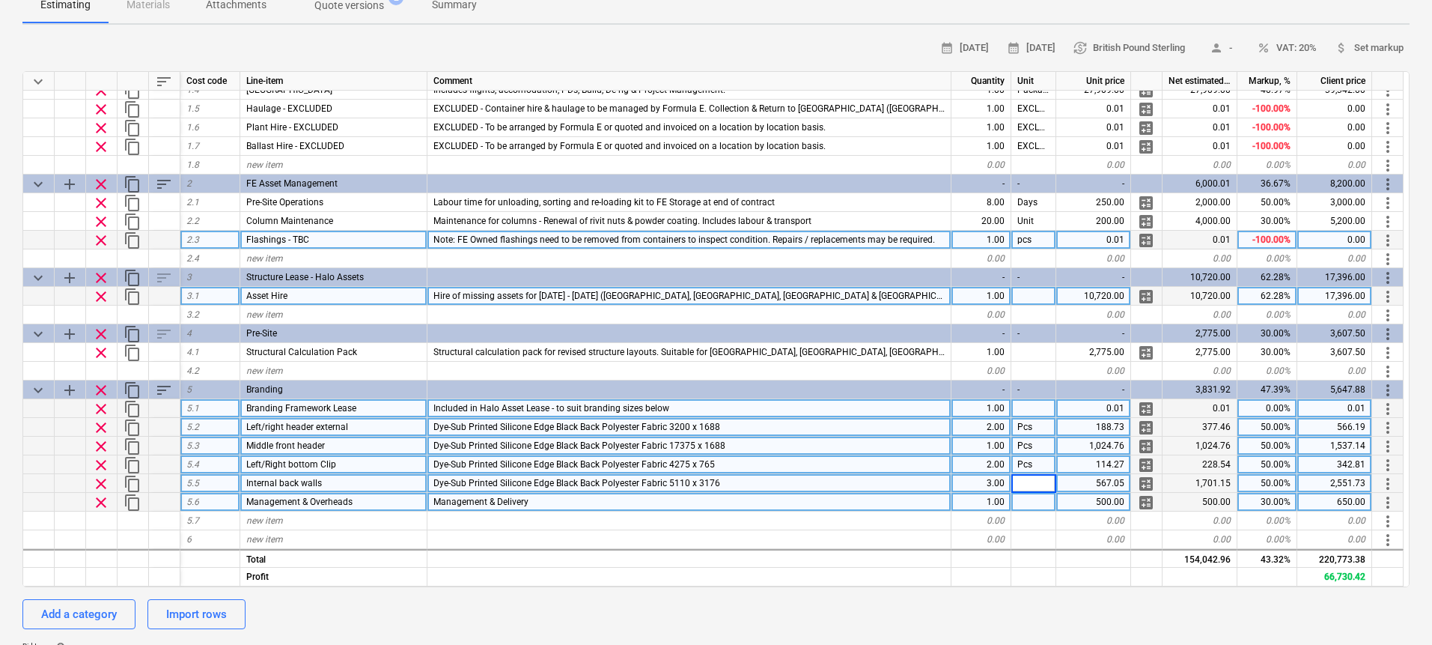
type input "Pcs"
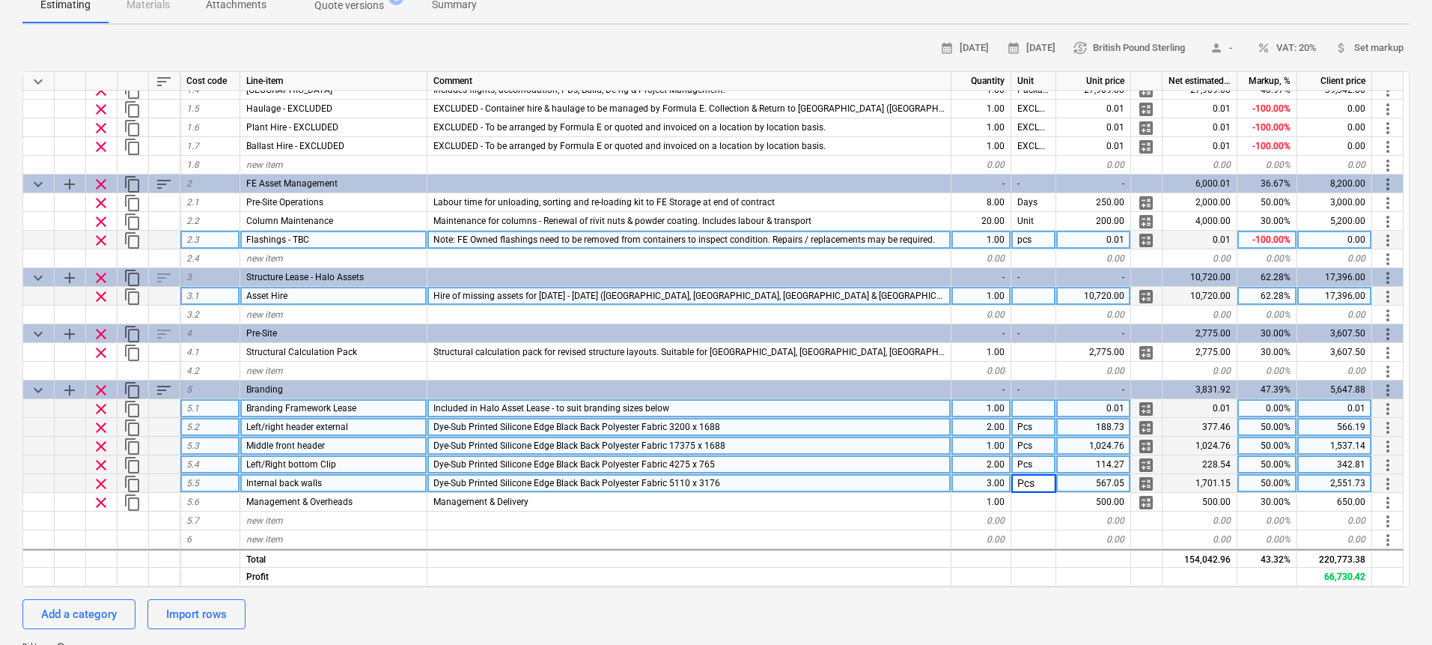
click at [1036, 460] on div "Pcs" at bounding box center [1033, 464] width 45 height 19
type textarea "x"
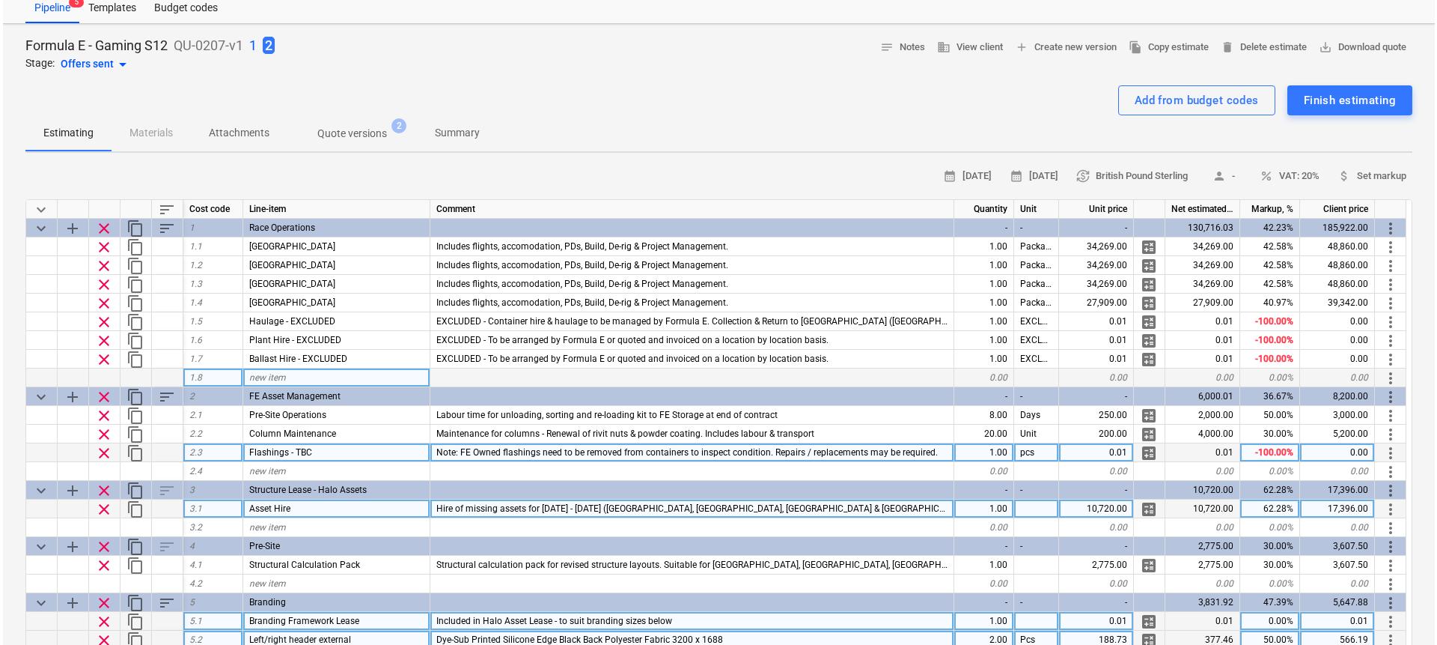
scroll to position [35, 0]
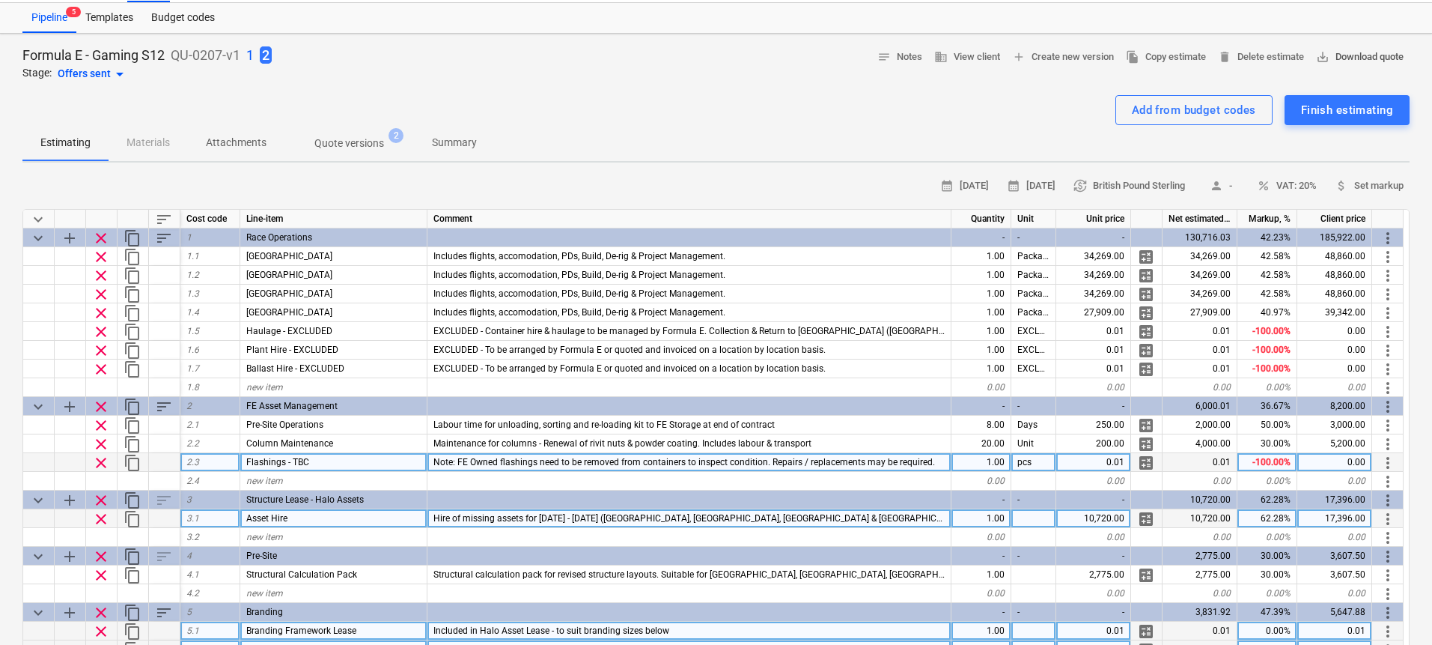
click at [1365, 63] on span "save_alt Download quote" at bounding box center [1360, 57] width 88 height 17
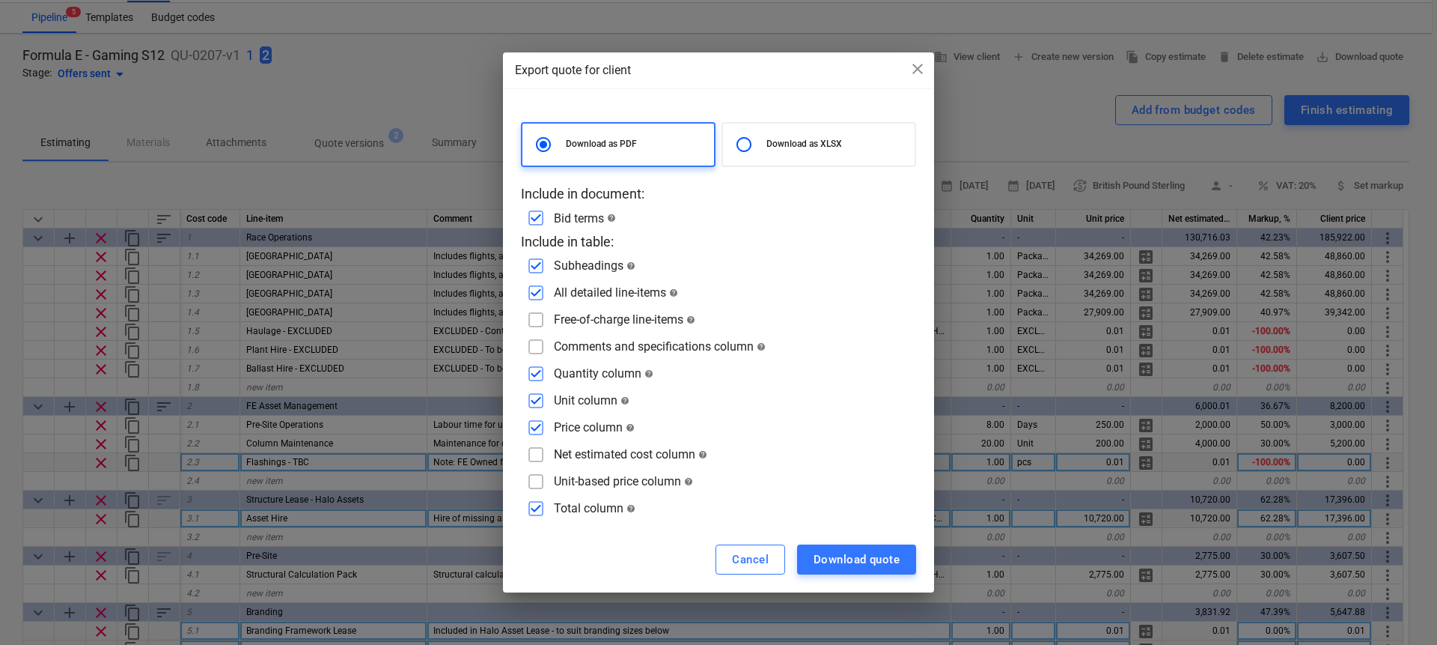
click at [535, 342] on input "checkbox" at bounding box center [536, 347] width 24 height 24
checkbox input "true"
click at [535, 323] on input "checkbox" at bounding box center [536, 320] width 24 height 24
checkbox input "true"
click at [894, 554] on div "Download quote" at bounding box center [857, 558] width 86 height 19
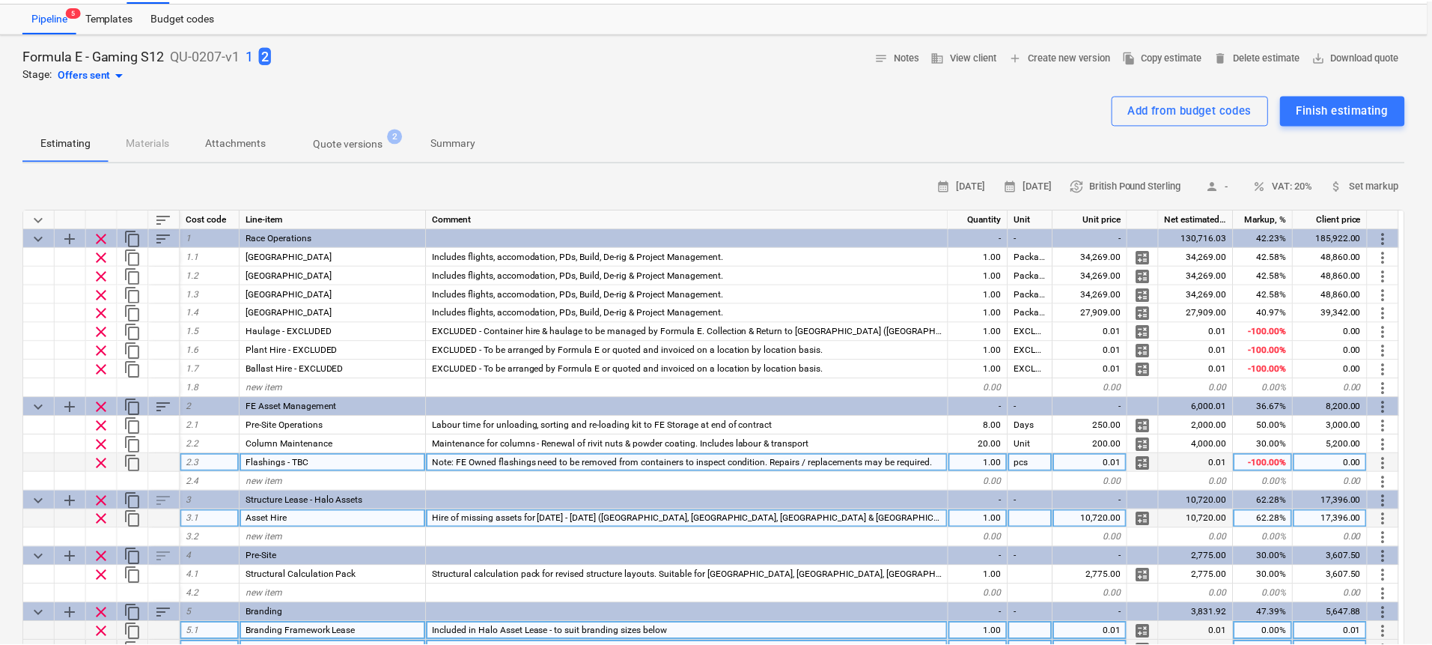
scroll to position [400, 0]
